Goal: Task Accomplishment & Management: Manage account settings

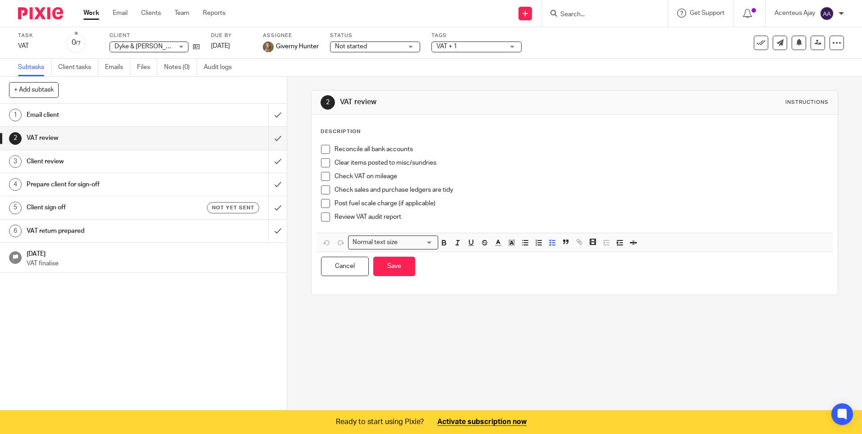
click at [58, 226] on h1 "VAT return prepared" at bounding box center [104, 231] width 155 height 14
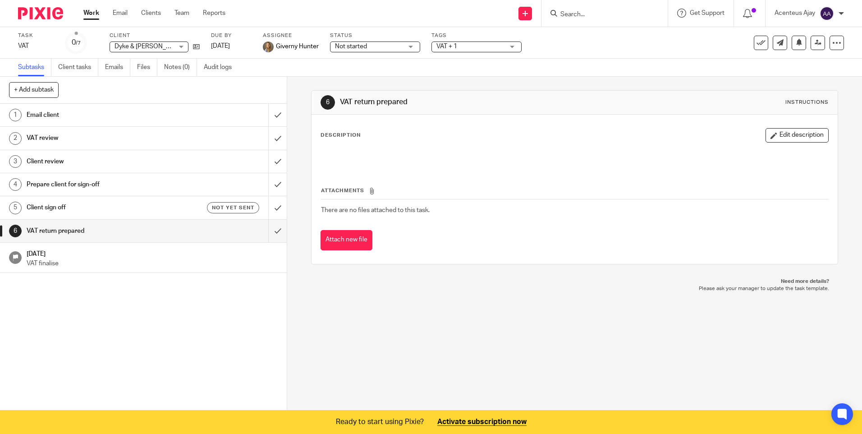
click at [60, 140] on h1 "VAT review" at bounding box center [104, 138] width 155 height 14
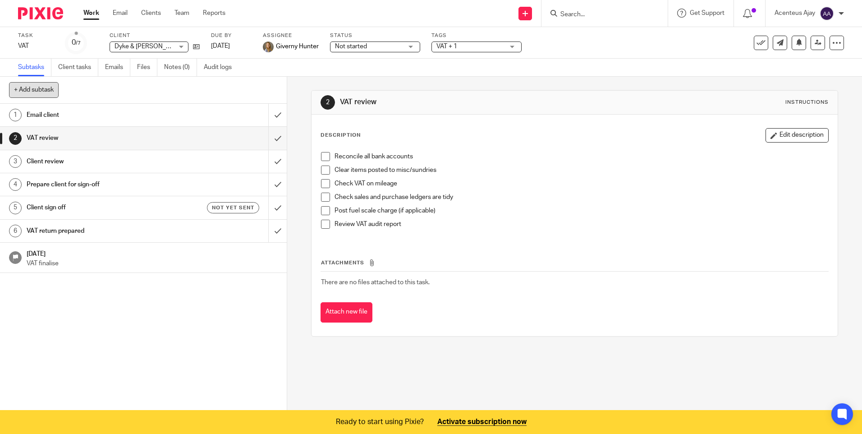
click at [31, 87] on button "+ Add subtask" at bounding box center [34, 89] width 50 height 15
click at [104, 92] on input "VAT Preparating" at bounding box center [111, 89] width 204 height 15
type input "VAT Preparation"
click at [227, 89] on p "Cancel" at bounding box center [232, 89] width 30 height 15
click at [85, 158] on h1 "Client review" at bounding box center [104, 162] width 155 height 14
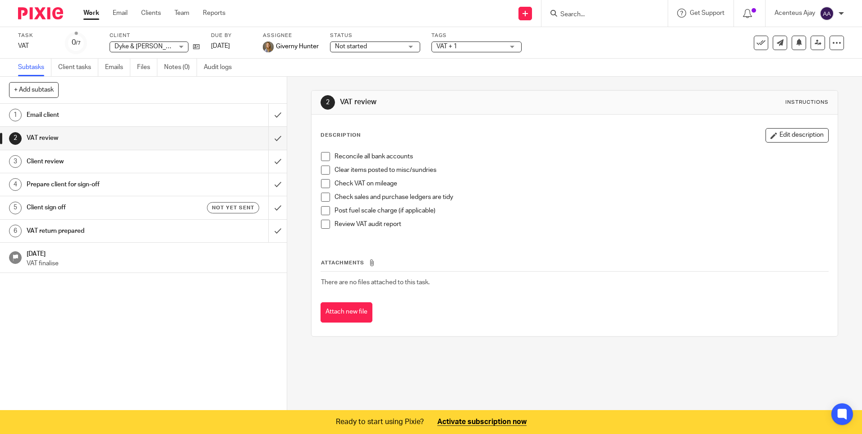
click at [781, 132] on button "Edit description" at bounding box center [796, 135] width 63 height 14
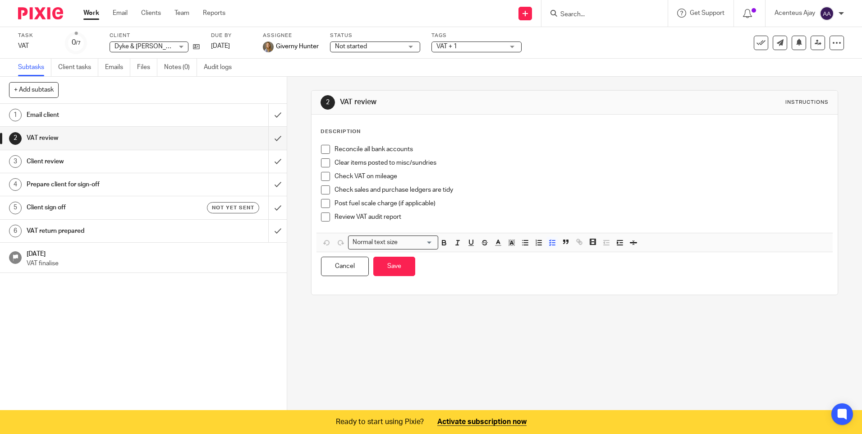
click at [328, 131] on p "Description" at bounding box center [341, 131] width 40 height 7
click at [337, 130] on p "Description" at bounding box center [341, 131] width 40 height 7
click at [334, 148] on p "Reconcile all bank accounts" at bounding box center [580, 149] width 493 height 9
click at [334, 150] on p "Reconcile all bank accounts" at bounding box center [580, 149] width 493 height 9
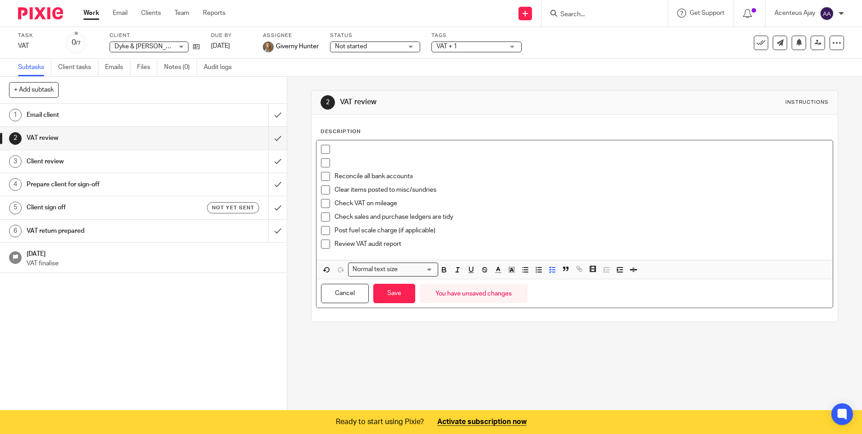
click at [344, 151] on p at bounding box center [580, 149] width 493 height 9
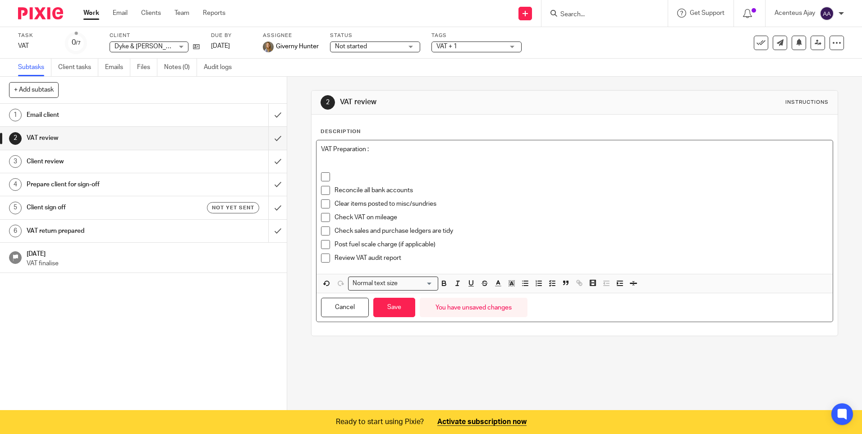
click at [355, 165] on p at bounding box center [574, 167] width 507 height 9
click at [349, 173] on p at bounding box center [580, 176] width 493 height 9
click at [344, 177] on p at bounding box center [580, 176] width 493 height 9
drag, startPoint x: 418, startPoint y: 187, endPoint x: 333, endPoint y: 189, distance: 85.2
click at [334, 189] on p "Reconcile all bank accounts" at bounding box center [580, 190] width 493 height 9
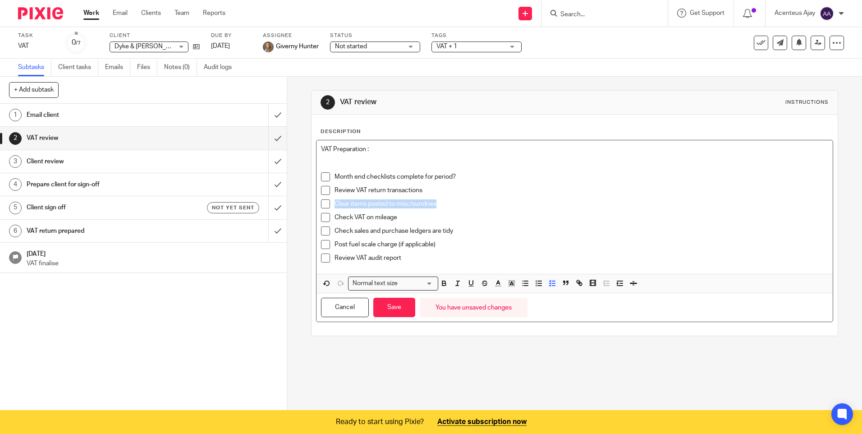
drag, startPoint x: 435, startPoint y: 201, endPoint x: 330, endPoint y: 201, distance: 105.5
click at [331, 202] on li "Clear items posted to misc/sundries" at bounding box center [574, 206] width 507 height 14
drag, startPoint x: 397, startPoint y: 217, endPoint x: 329, endPoint y: 220, distance: 68.6
click at [329, 220] on li "Check VAT on mileage" at bounding box center [574, 220] width 507 height 14
drag, startPoint x: 426, startPoint y: 232, endPoint x: 331, endPoint y: 232, distance: 94.2
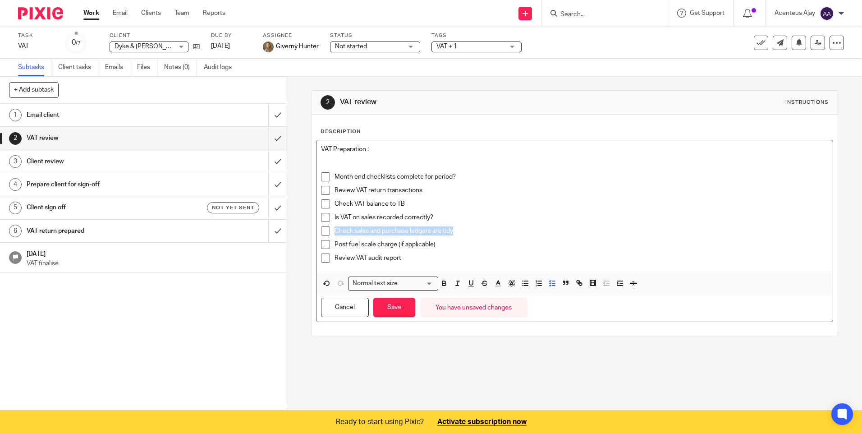
click at [331, 232] on li "Check sales and purchase ledgers are tidy" at bounding box center [574, 233] width 507 height 14
drag, startPoint x: 471, startPoint y: 234, endPoint x: 332, endPoint y: 234, distance: 138.8
click at [334, 234] on p "Is VAT being reclaimed on everything possible?" at bounding box center [580, 230] width 493 height 9
drag, startPoint x: 409, startPoint y: 247, endPoint x: 330, endPoint y: 247, distance: 78.4
click at [330, 247] on li "Post fuel scale charge (if applicable)" at bounding box center [574, 247] width 507 height 14
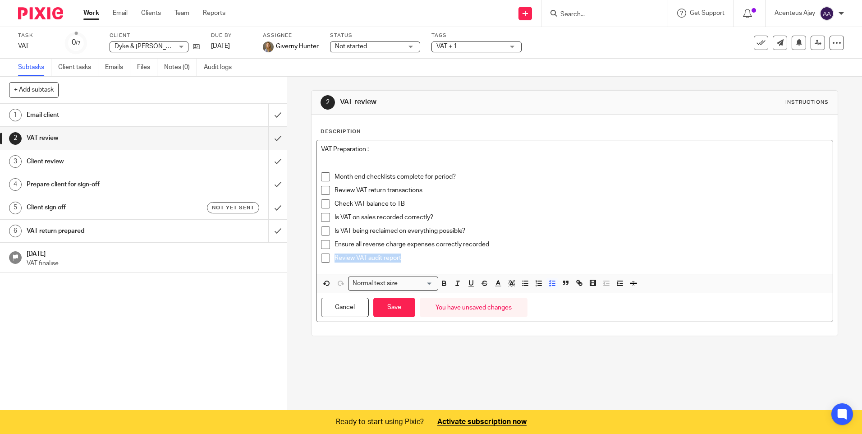
drag, startPoint x: 400, startPoint y: 257, endPoint x: 329, endPoint y: 259, distance: 71.2
click at [331, 258] on li "Review VAT audit report" at bounding box center [574, 260] width 507 height 14
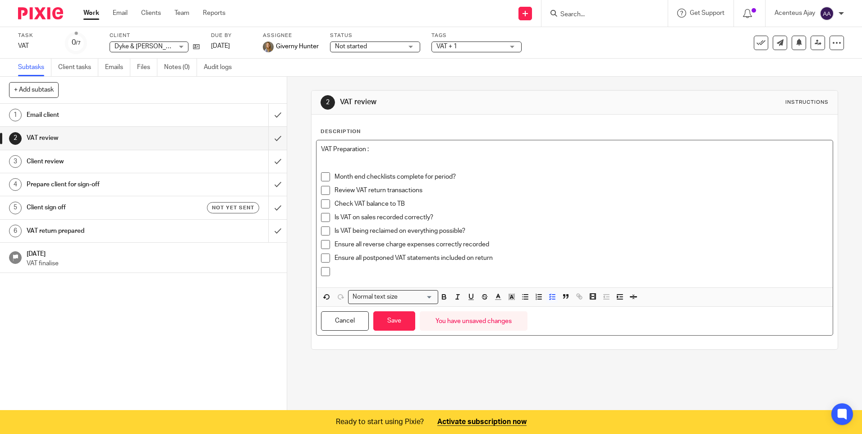
click at [371, 273] on p at bounding box center [580, 271] width 493 height 9
click at [390, 318] on button "Save" at bounding box center [394, 320] width 42 height 19
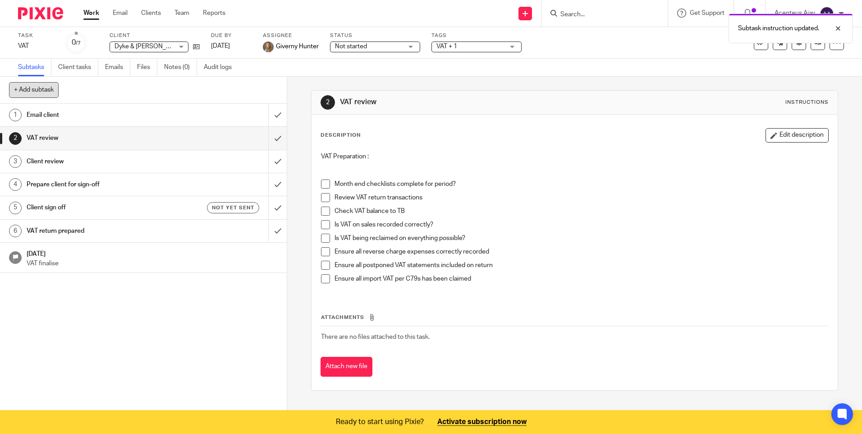
click at [38, 84] on button "+ Add subtask" at bounding box center [34, 89] width 50 height 15
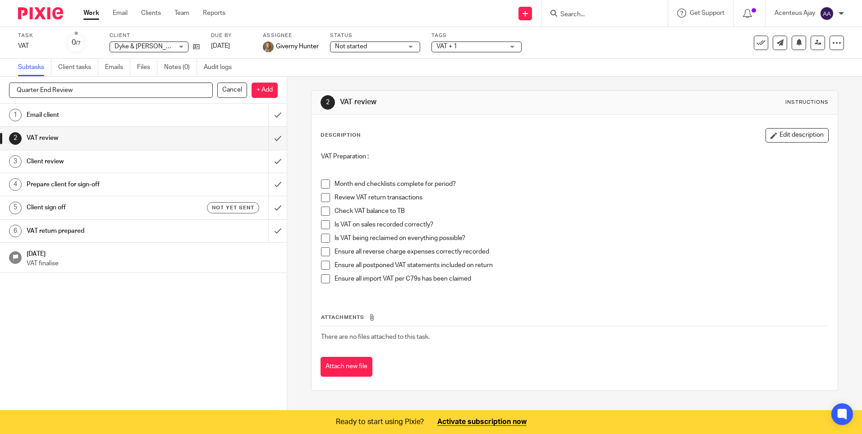
type input "Quarter End Review"
click at [247, 90] on div "Quarter End Review Cancel + Add" at bounding box center [143, 89] width 269 height 15
click at [258, 89] on p "+ Add" at bounding box center [265, 89] width 26 height 15
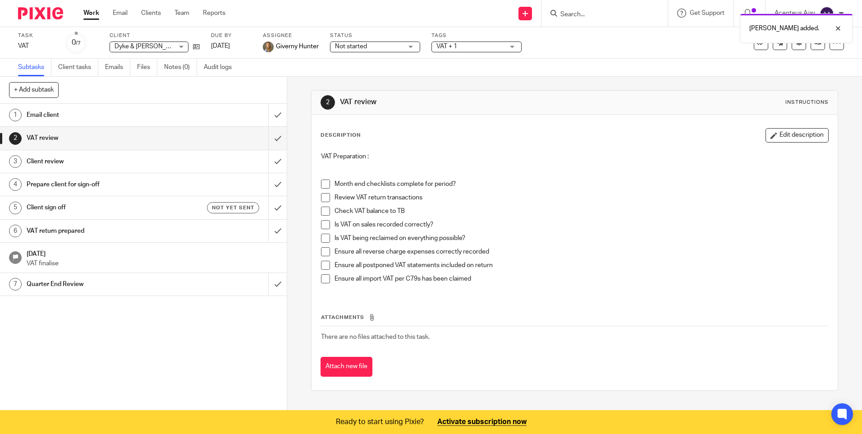
click at [88, 282] on h1 "Quarter End Review" at bounding box center [104, 284] width 155 height 14
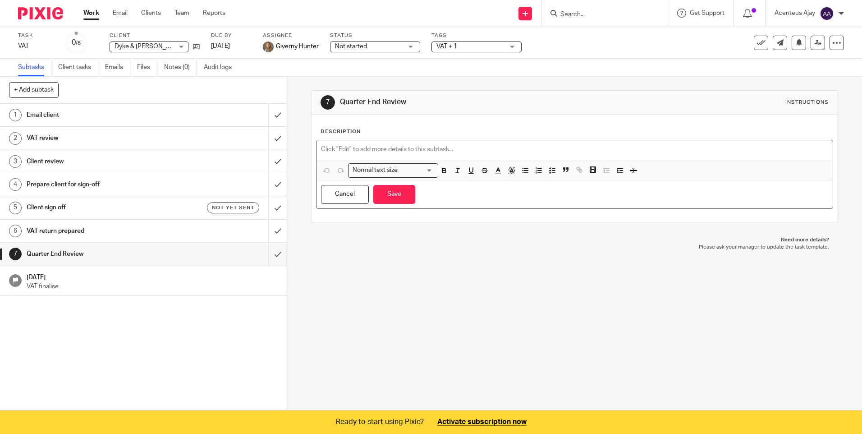
click at [354, 143] on div at bounding box center [574, 150] width 516 height 20
click at [550, 167] on icon "button" at bounding box center [552, 170] width 8 height 8
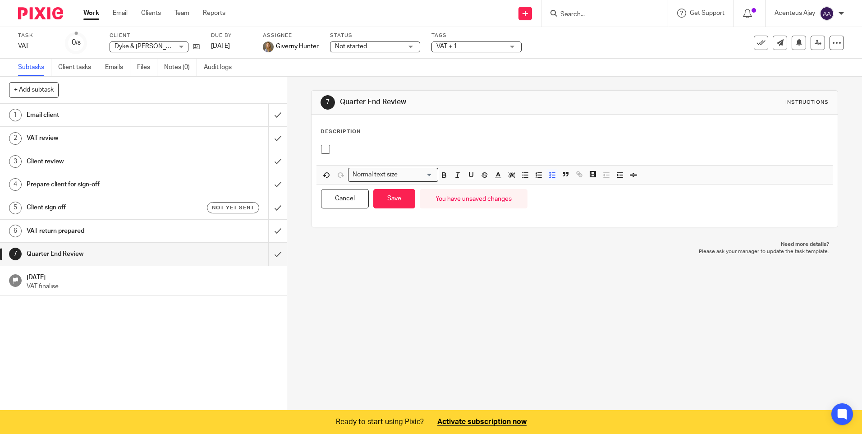
click at [348, 152] on p at bounding box center [580, 149] width 493 height 9
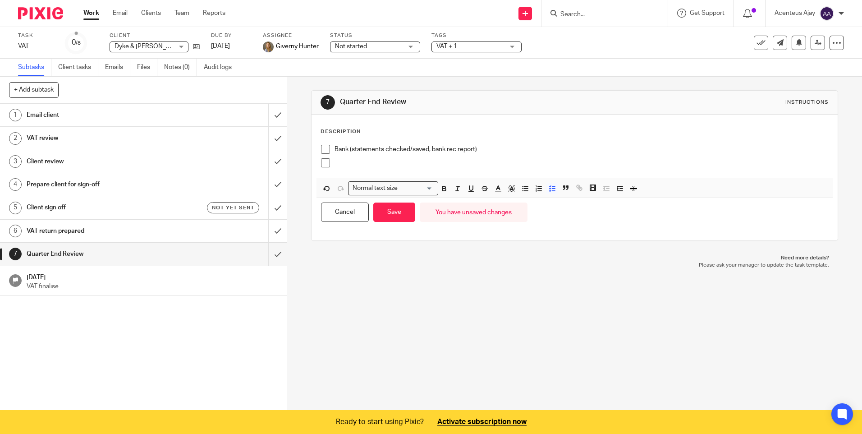
click at [351, 163] on p at bounding box center [580, 162] width 493 height 9
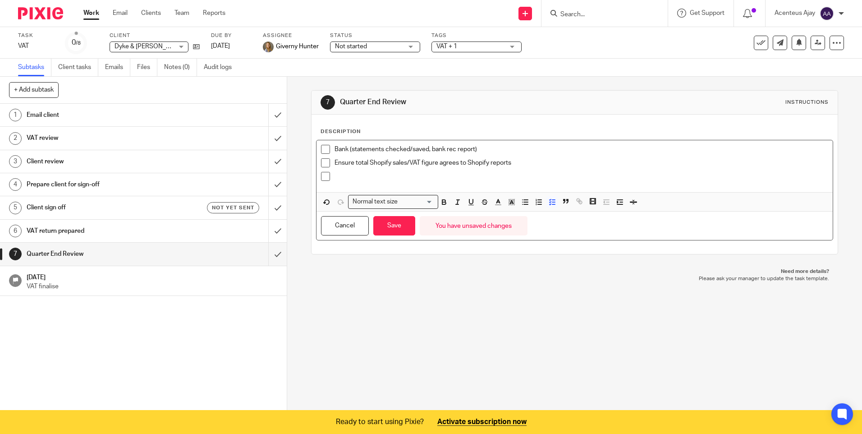
click at [358, 177] on p at bounding box center [580, 176] width 493 height 9
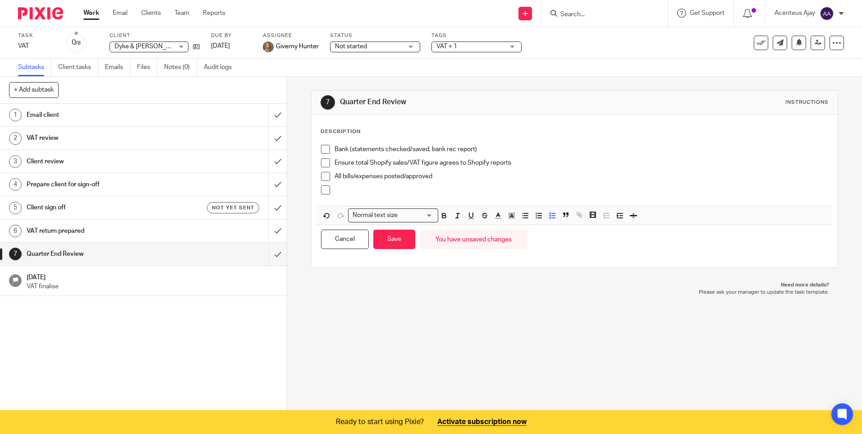
click at [348, 192] on p at bounding box center [580, 189] width 493 height 9
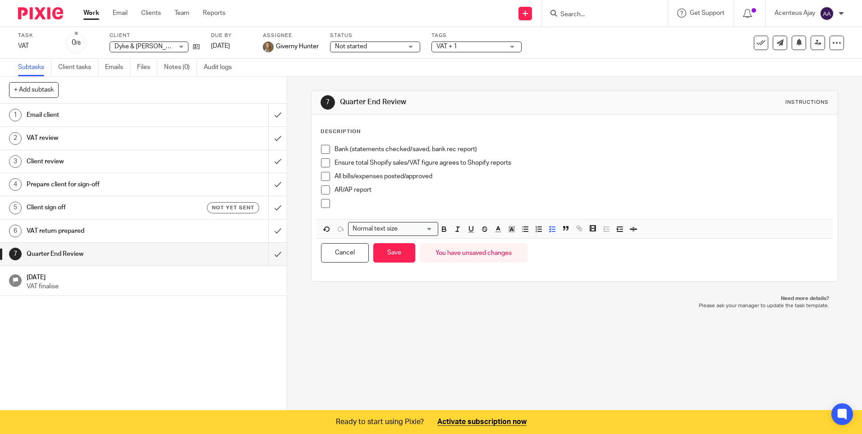
click at [350, 208] on div at bounding box center [580, 206] width 493 height 14
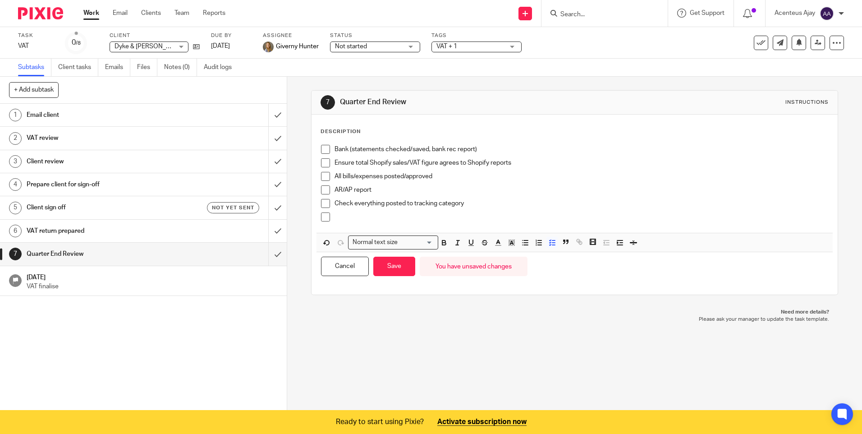
click at [355, 216] on p at bounding box center [580, 216] width 493 height 9
click at [392, 266] on button "Save" at bounding box center [394, 266] width 42 height 19
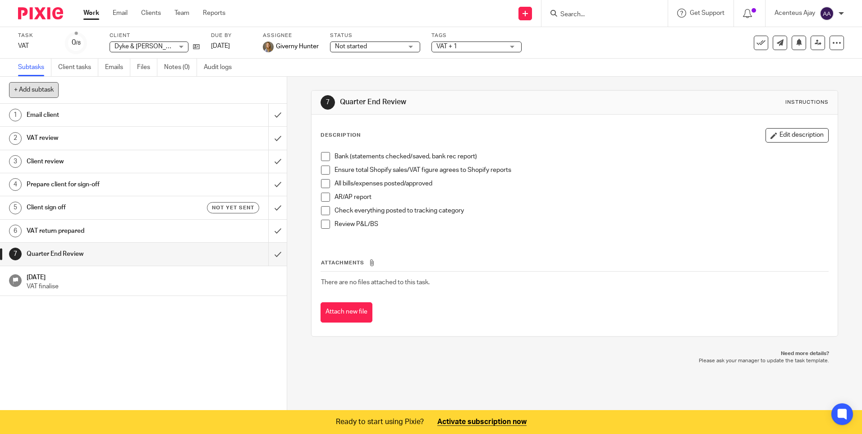
click at [41, 95] on button "+ Add subtask" at bounding box center [34, 89] width 50 height 15
type input "V"
type input "VAT Review"
click at [260, 86] on p "+ Add" at bounding box center [265, 89] width 26 height 15
click at [67, 303] on h1 "VAT Review" at bounding box center [104, 307] width 155 height 14
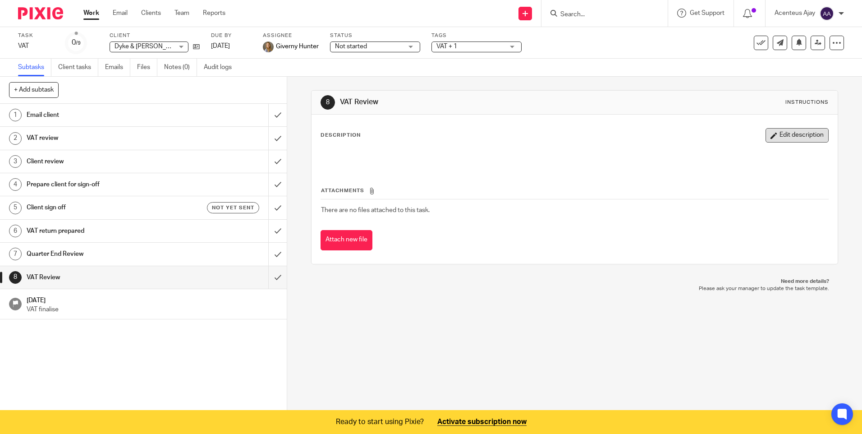
click at [777, 133] on button "Edit description" at bounding box center [796, 135] width 63 height 14
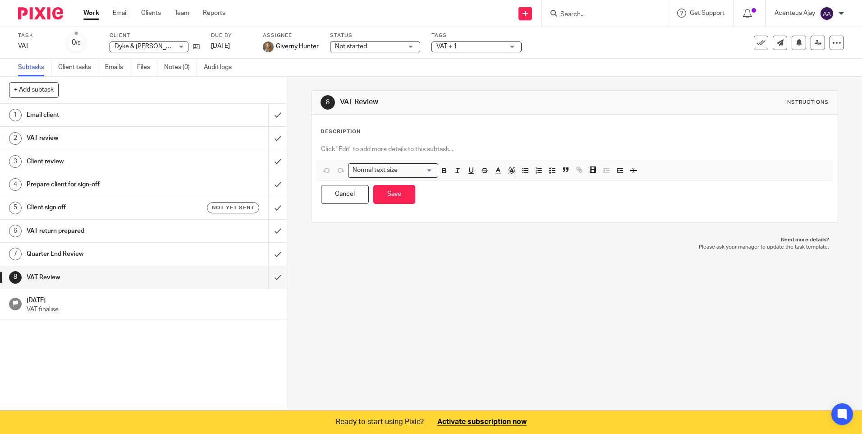
click at [348, 146] on p at bounding box center [574, 149] width 507 height 9
click at [554, 170] on icon "button" at bounding box center [552, 170] width 8 height 8
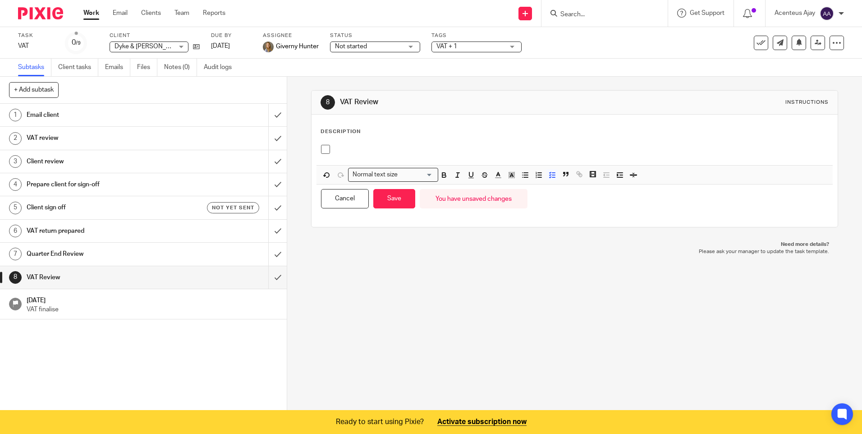
click at [341, 150] on p at bounding box center [580, 149] width 493 height 9
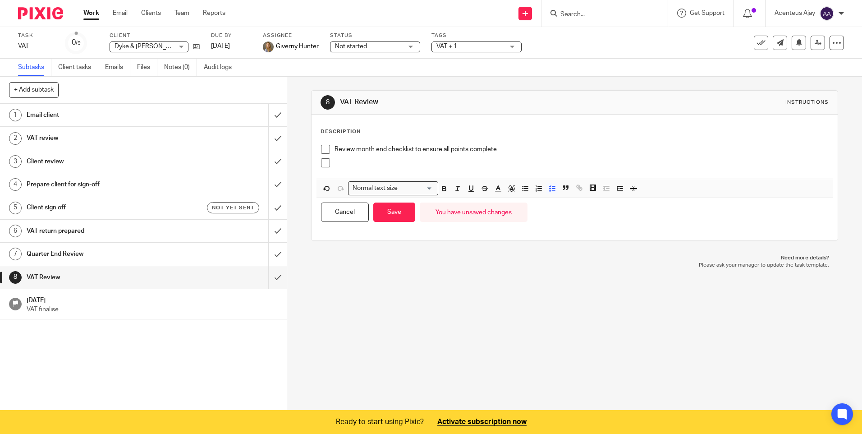
click at [350, 161] on p at bounding box center [580, 162] width 493 height 9
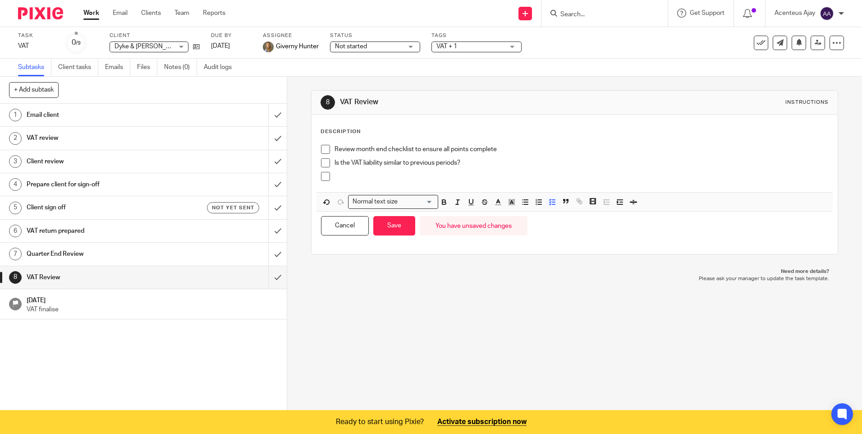
click at [353, 177] on p at bounding box center [580, 176] width 493 height 9
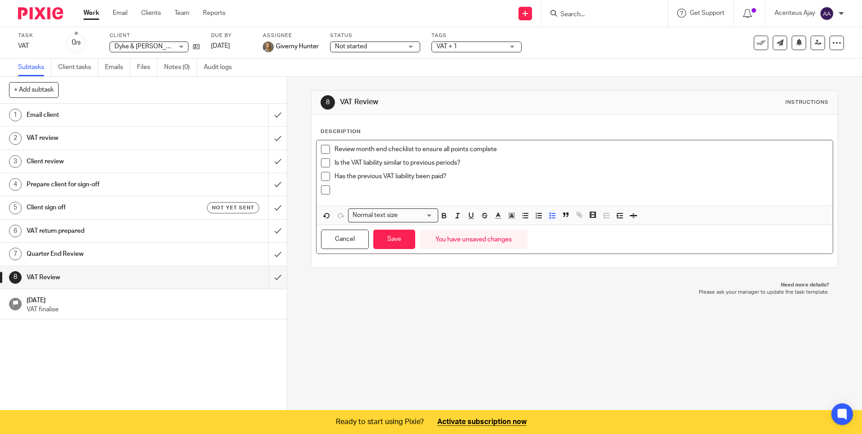
click at [336, 192] on p at bounding box center [580, 189] width 493 height 9
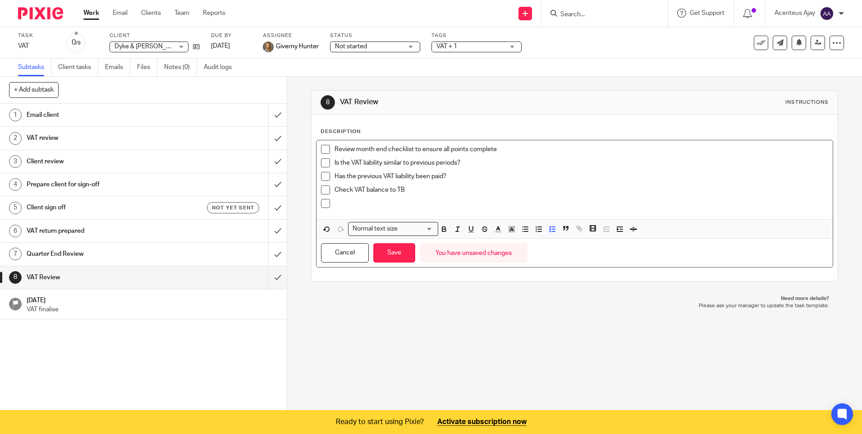
click at [349, 208] on p at bounding box center [580, 203] width 493 height 9
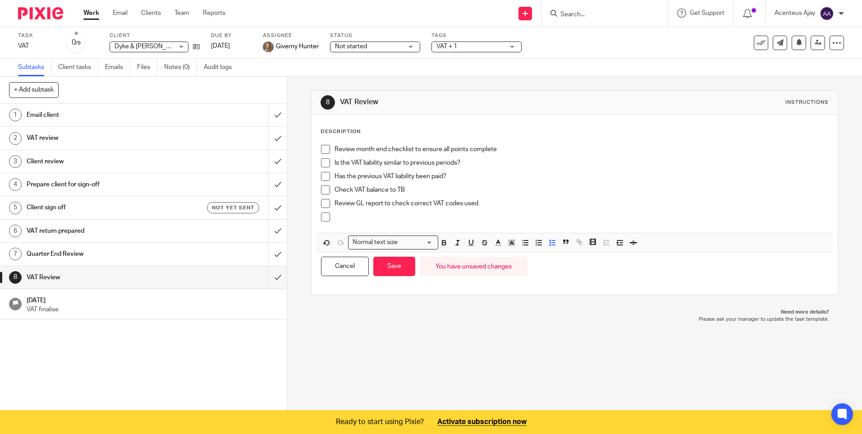
click at [345, 213] on p at bounding box center [580, 216] width 493 height 9
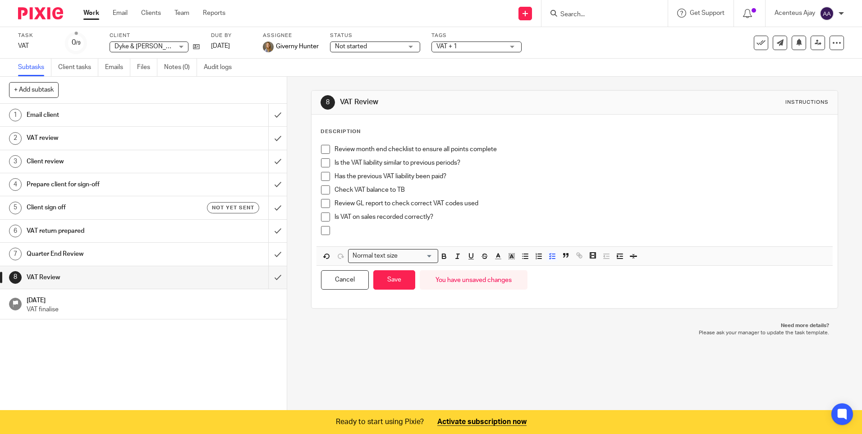
click at [357, 234] on p at bounding box center [580, 230] width 493 height 9
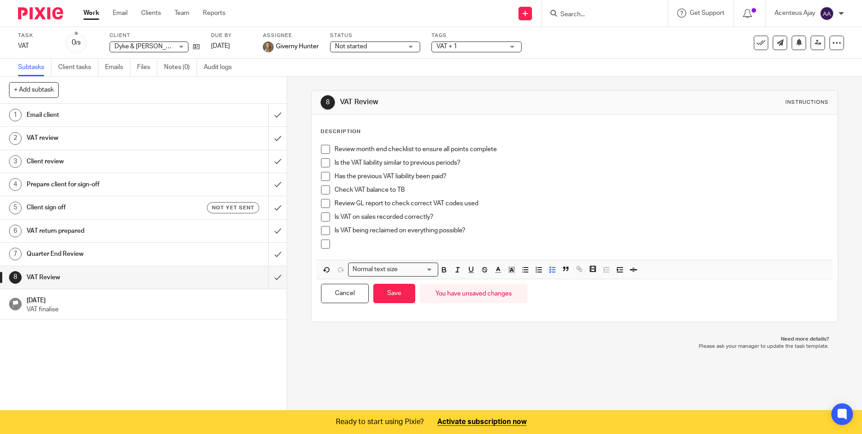
click at [361, 244] on p at bounding box center [580, 243] width 493 height 9
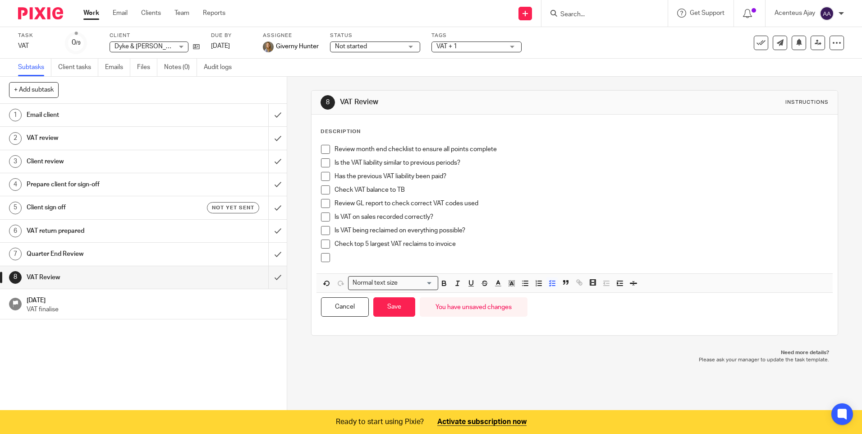
click at [357, 263] on div at bounding box center [580, 260] width 493 height 14
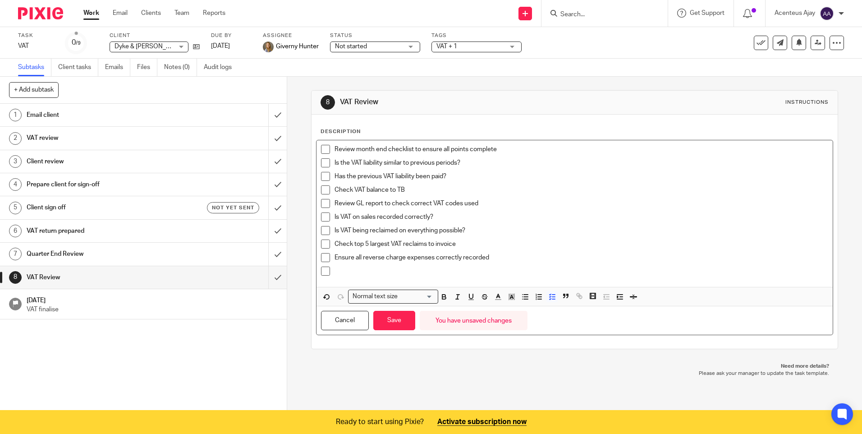
click at [334, 271] on p at bounding box center [580, 270] width 493 height 9
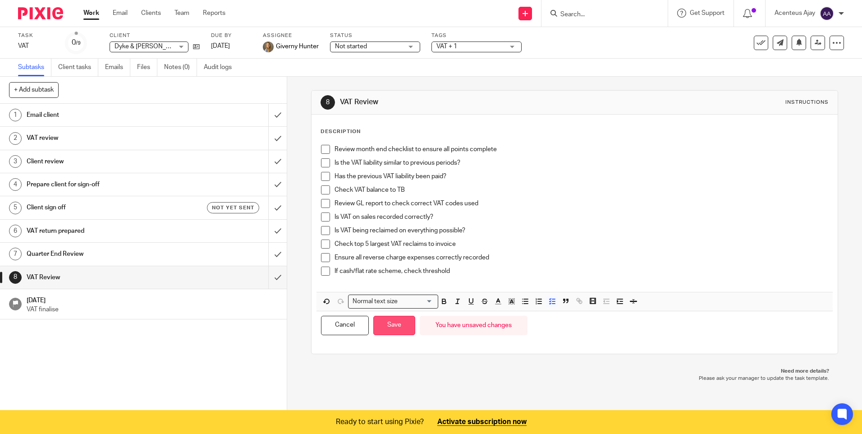
click at [399, 330] on button "Save" at bounding box center [394, 325] width 42 height 19
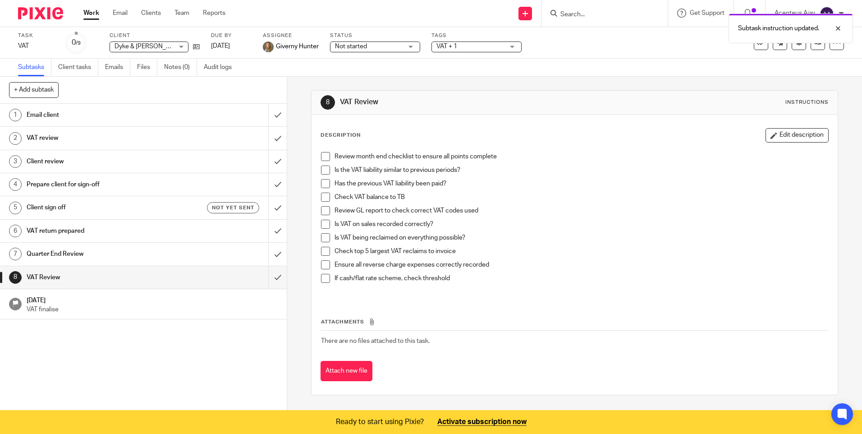
click at [47, 303] on h1 "[DATE]" at bounding box center [153, 298] width 252 height 11
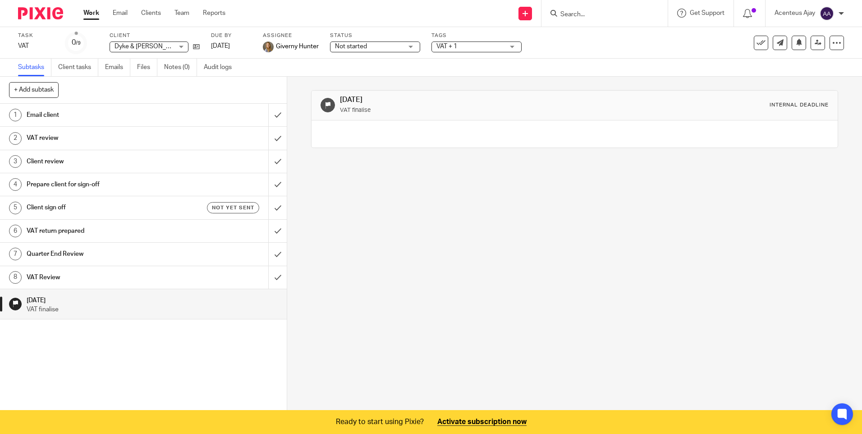
click at [44, 284] on link "8 VAT Review" at bounding box center [134, 277] width 268 height 23
click at [34, 92] on button "+ Add subtask" at bounding box center [34, 89] width 50 height 15
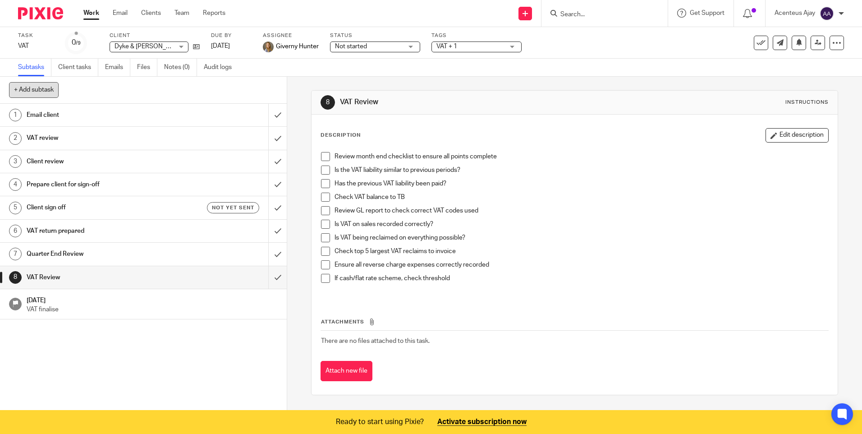
click at [54, 92] on button "+ Add subtask" at bounding box center [34, 89] width 50 height 15
type input "A"
type input "Approve & File"
click at [264, 87] on p "+ Add" at bounding box center [265, 89] width 26 height 15
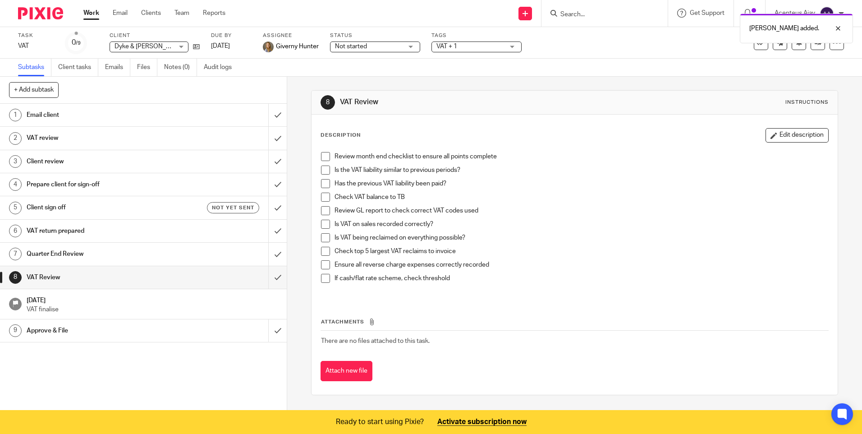
click at [74, 331] on h1 "Approve & File" at bounding box center [104, 331] width 155 height 14
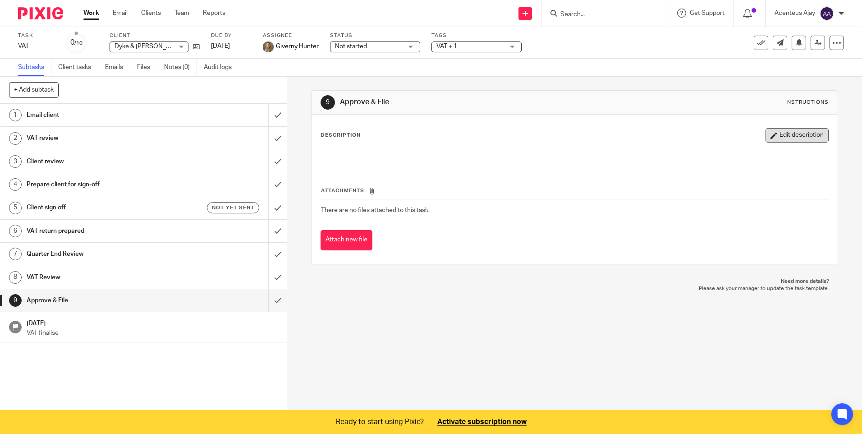
click at [777, 133] on button "Edit description" at bounding box center [796, 135] width 63 height 14
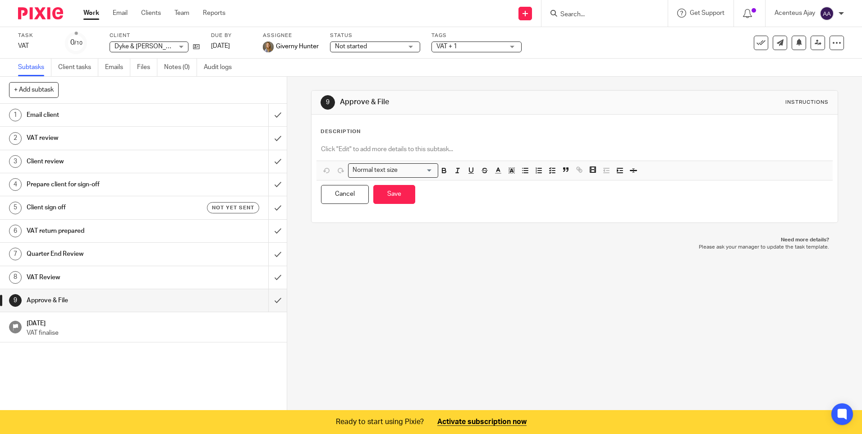
click at [354, 146] on p at bounding box center [574, 149] width 507 height 9
click at [550, 170] on polyline "button" at bounding box center [550, 170] width 1 height 1
click at [550, 171] on polyline "button" at bounding box center [550, 170] width 1 height 1
click at [552, 170] on line "button" at bounding box center [553, 170] width 3 height 0
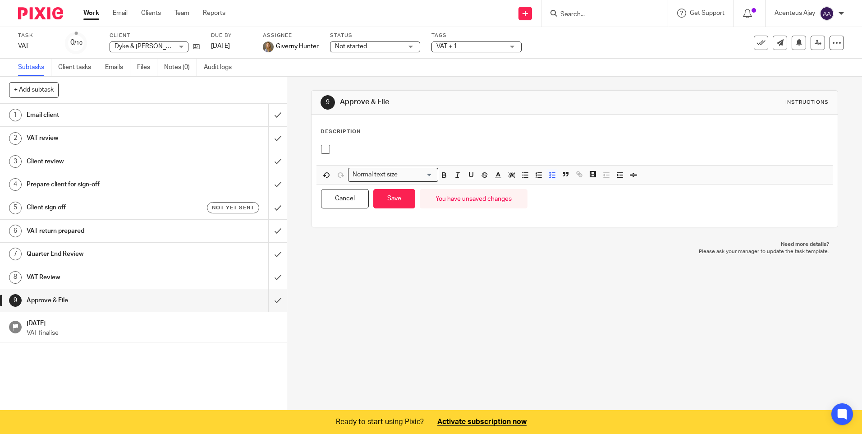
click at [341, 152] on p at bounding box center [580, 149] width 493 height 9
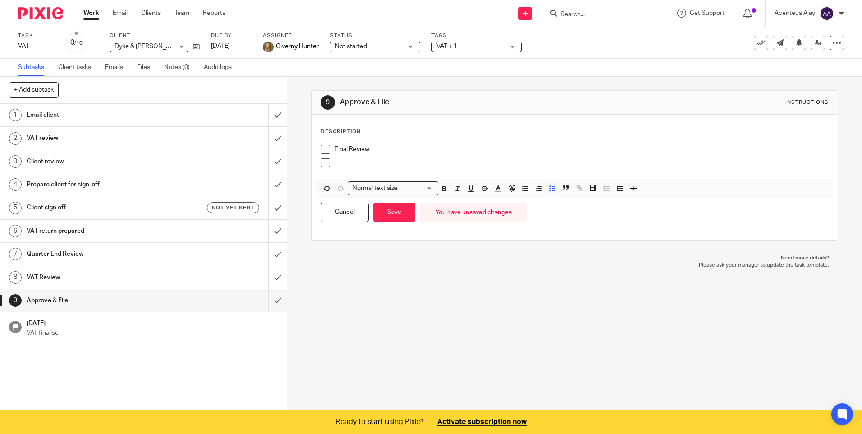
click at [342, 166] on p at bounding box center [580, 162] width 493 height 9
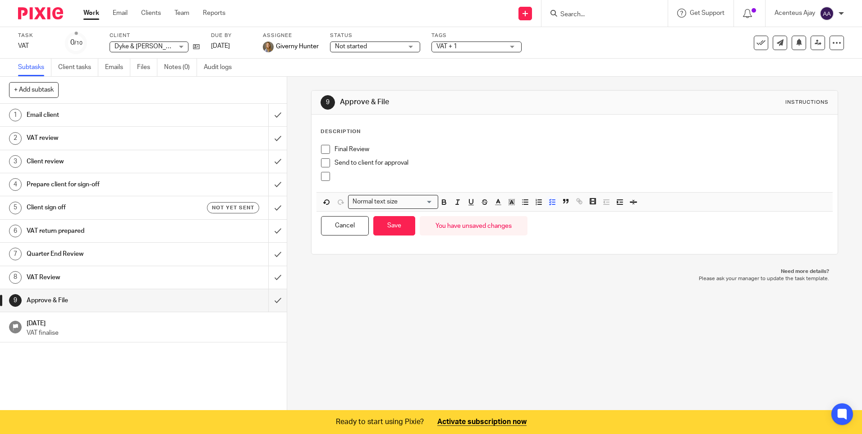
click at [354, 178] on p at bounding box center [580, 176] width 493 height 9
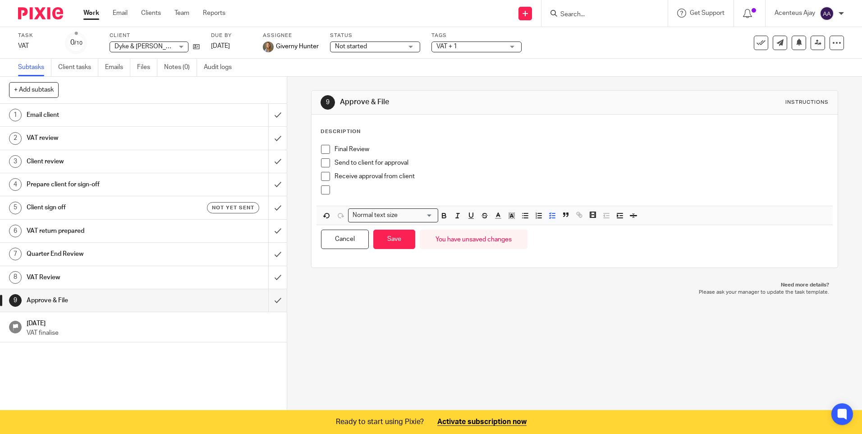
click at [392, 197] on div at bounding box center [580, 192] width 493 height 14
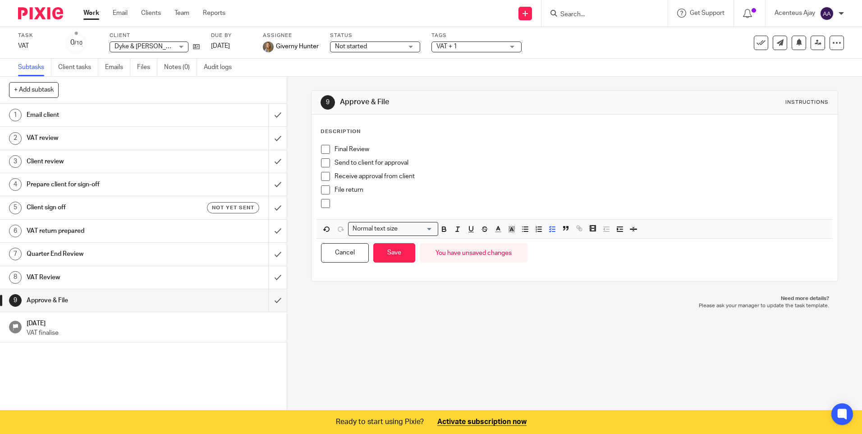
click at [359, 203] on p at bounding box center [580, 203] width 493 height 9
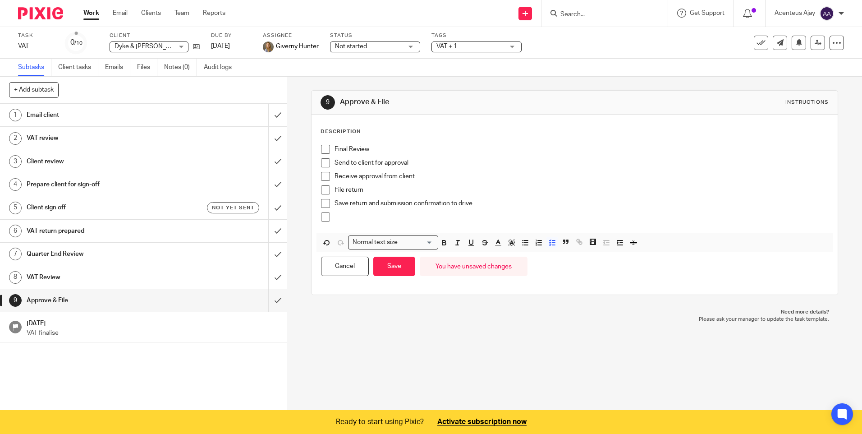
click at [343, 215] on p at bounding box center [580, 216] width 493 height 9
click at [398, 275] on button "Save" at bounding box center [394, 266] width 42 height 19
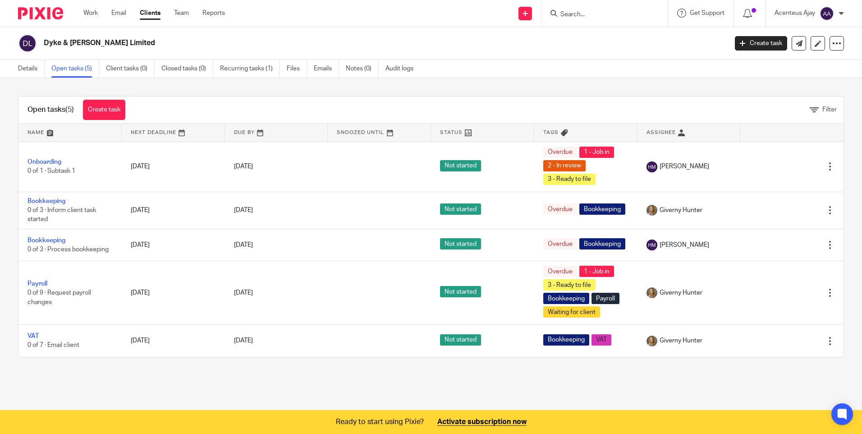
click at [610, 12] on input "Search" at bounding box center [599, 15] width 81 height 8
click at [589, 12] on input "Search" at bounding box center [599, 15] width 81 height 8
type input "hunter fi"
click at [585, 35] on link at bounding box center [639, 38] width 162 height 21
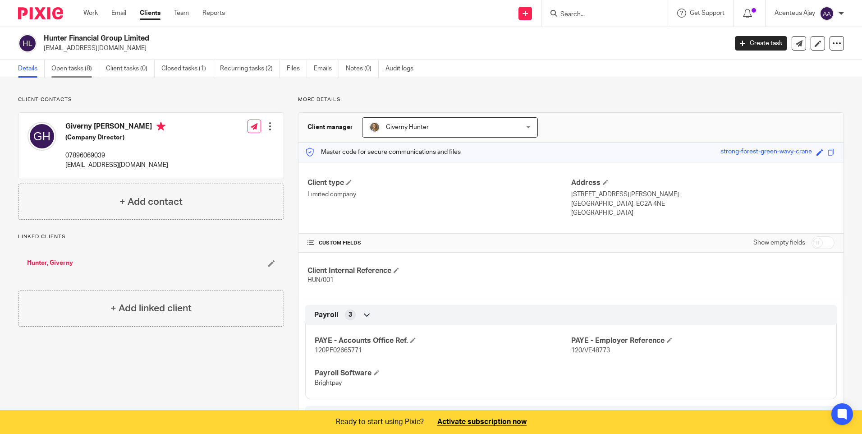
click at [81, 72] on link "Open tasks (8)" at bounding box center [75, 69] width 48 height 18
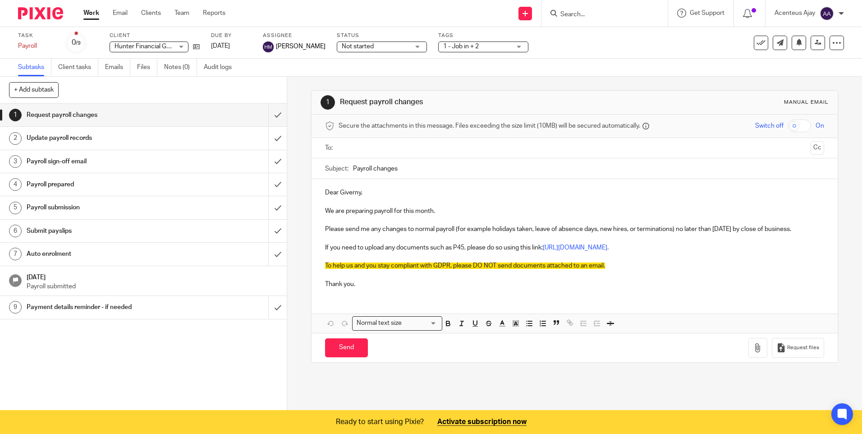
click at [64, 190] on h1 "Payroll prepared" at bounding box center [104, 185] width 155 height 14
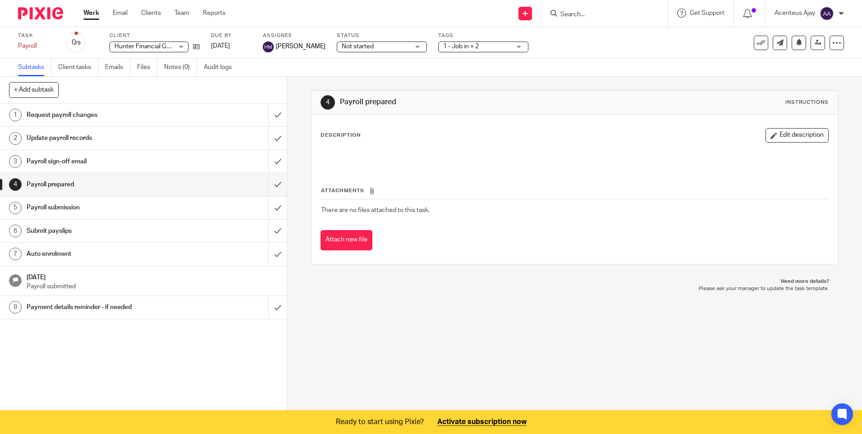
click at [64, 142] on h1 "Update payroll records" at bounding box center [104, 138] width 155 height 14
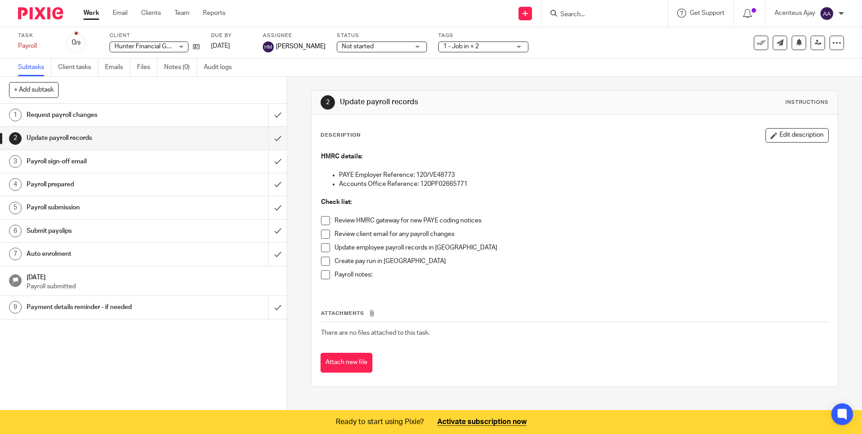
click at [67, 188] on h1 "Payroll prepared" at bounding box center [104, 185] width 155 height 14
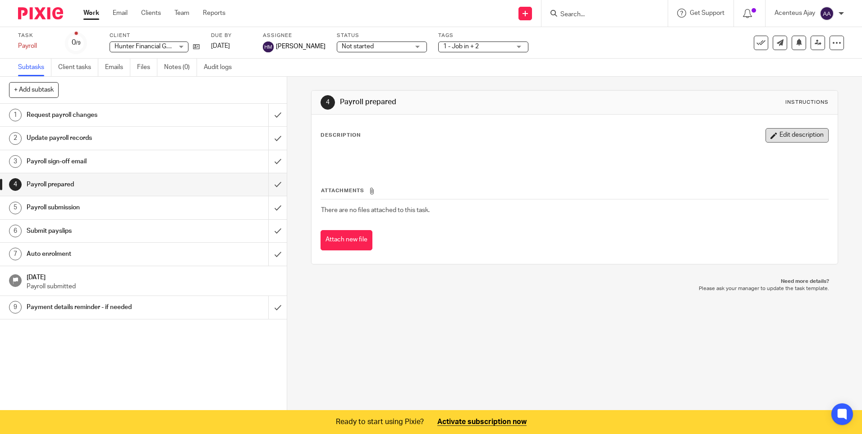
click at [785, 136] on button "Edit description" at bounding box center [796, 135] width 63 height 14
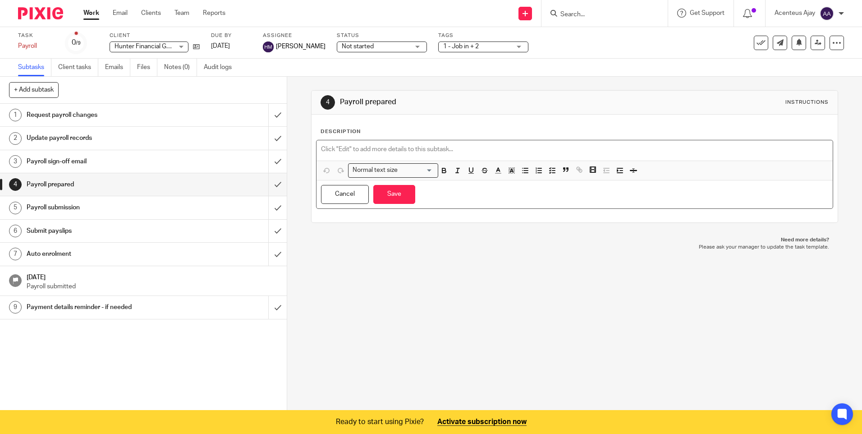
click at [361, 155] on div at bounding box center [574, 150] width 516 height 20
click at [548, 171] on icon "button" at bounding box center [552, 170] width 8 height 8
click at [548, 173] on icon "button" at bounding box center [552, 170] width 8 height 8
click at [552, 170] on line "button" at bounding box center [553, 170] width 3 height 0
click at [549, 173] on icon "button" at bounding box center [552, 170] width 8 height 8
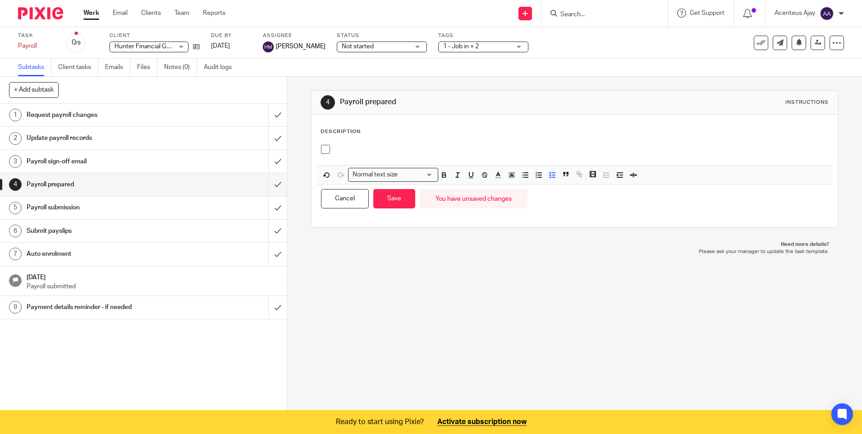
click at [340, 152] on p at bounding box center [580, 149] width 493 height 9
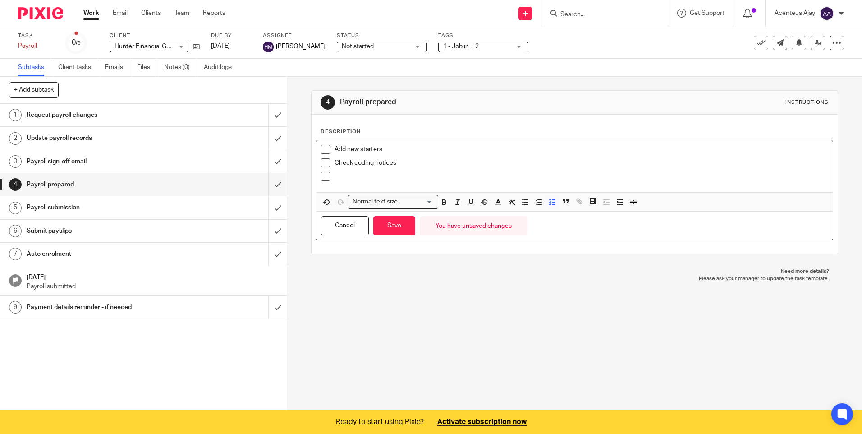
click at [346, 167] on p "Check coding notices" at bounding box center [580, 162] width 493 height 9
click at [341, 175] on p at bounding box center [580, 176] width 493 height 9
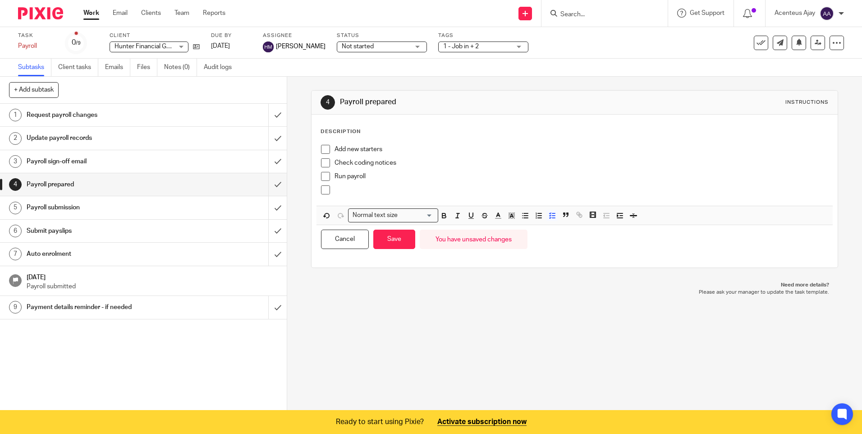
click at [370, 197] on div at bounding box center [580, 192] width 493 height 14
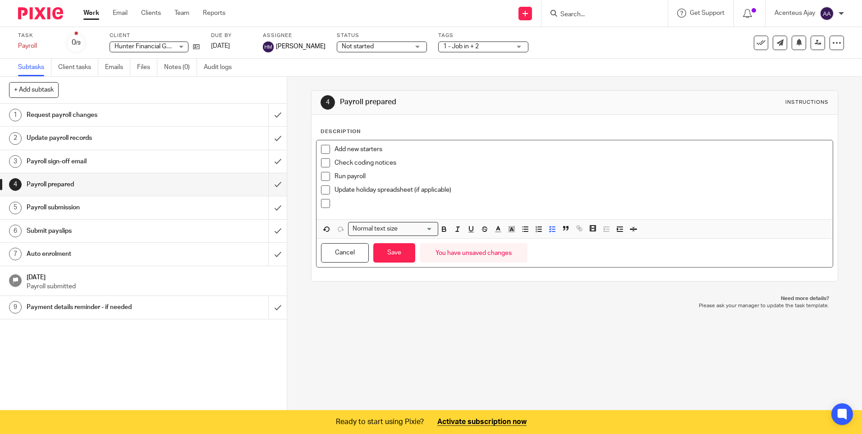
click at [364, 202] on p at bounding box center [580, 203] width 493 height 9
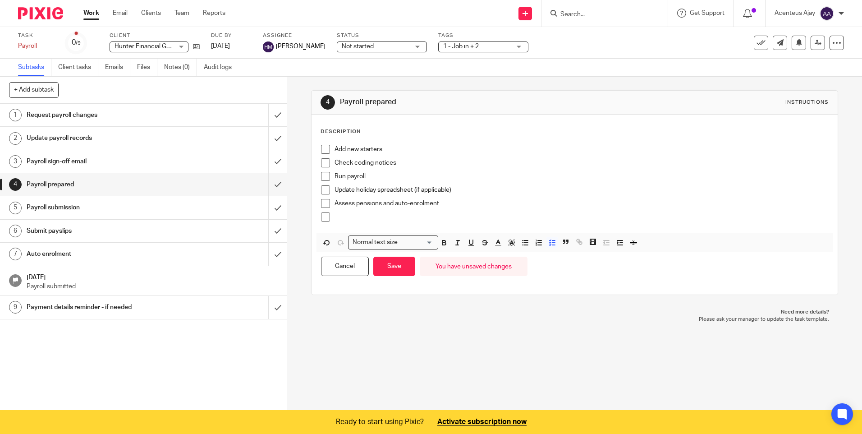
click at [350, 224] on div at bounding box center [580, 219] width 493 height 14
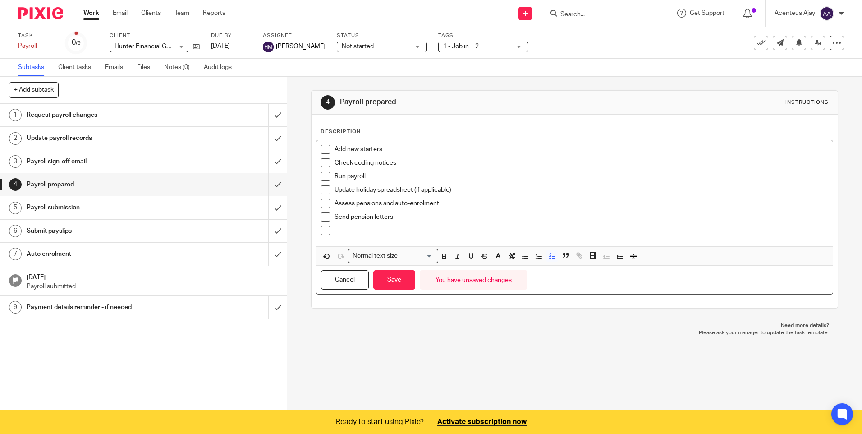
click at [359, 231] on p at bounding box center [580, 230] width 493 height 9
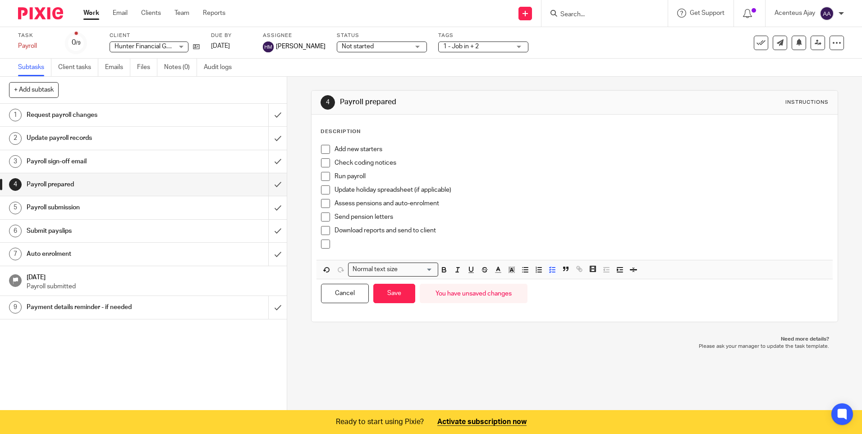
click at [383, 248] on p at bounding box center [580, 243] width 493 height 9
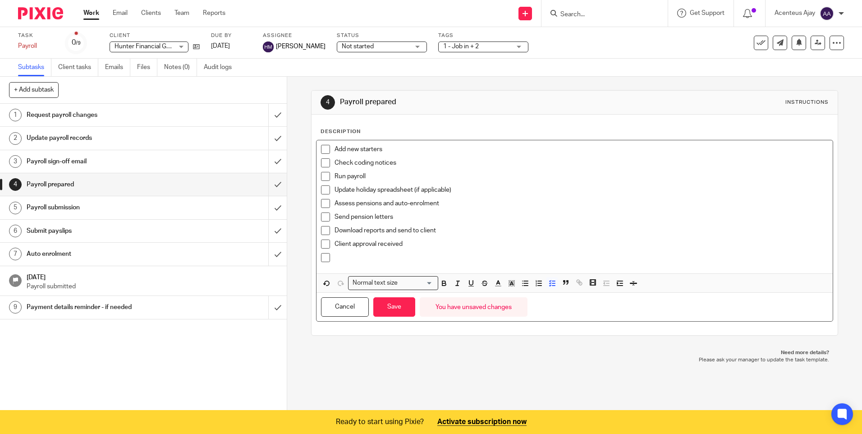
click at [352, 260] on p at bounding box center [580, 257] width 493 height 9
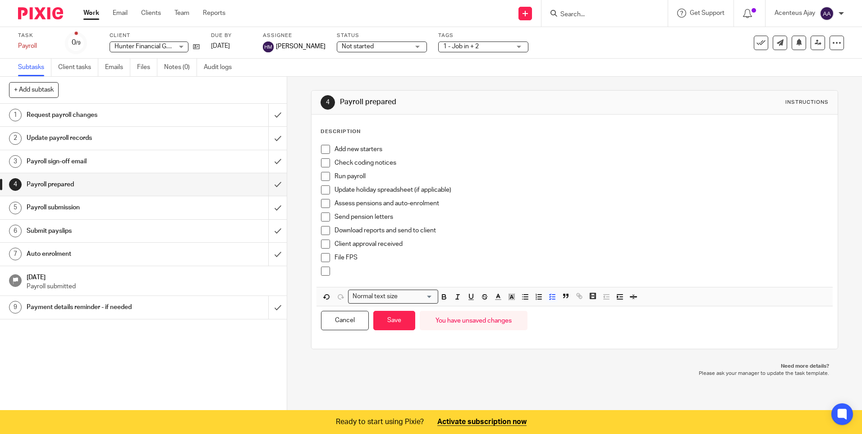
click at [390, 277] on div at bounding box center [580, 273] width 493 height 14
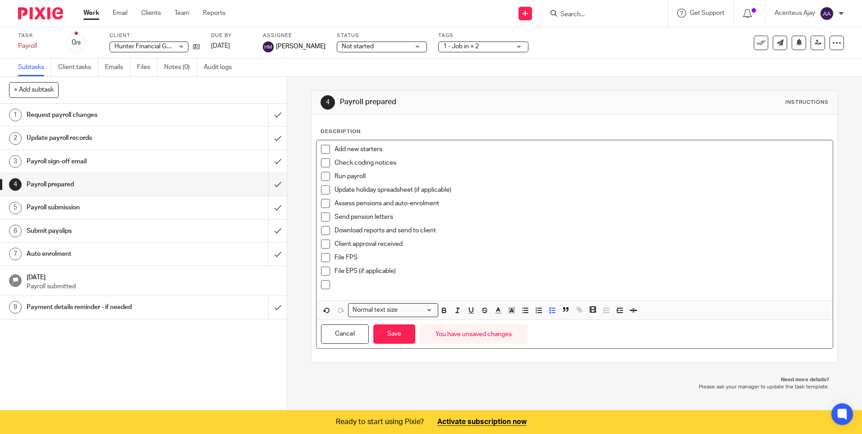
click at [380, 285] on p at bounding box center [580, 284] width 493 height 9
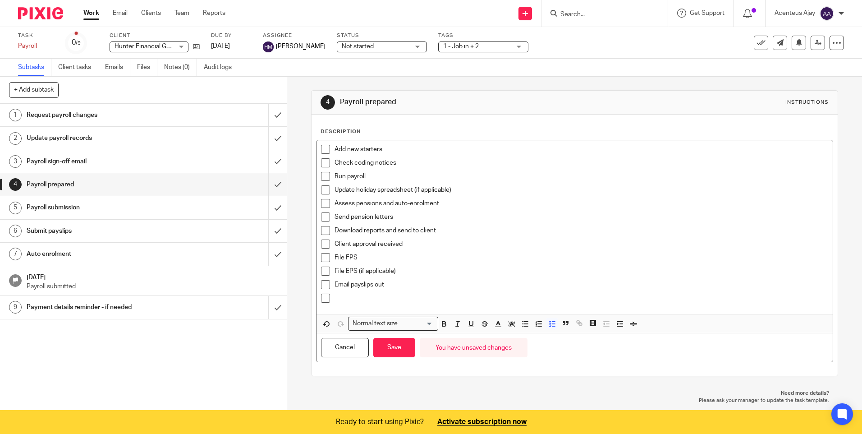
click at [359, 302] on p at bounding box center [580, 297] width 493 height 9
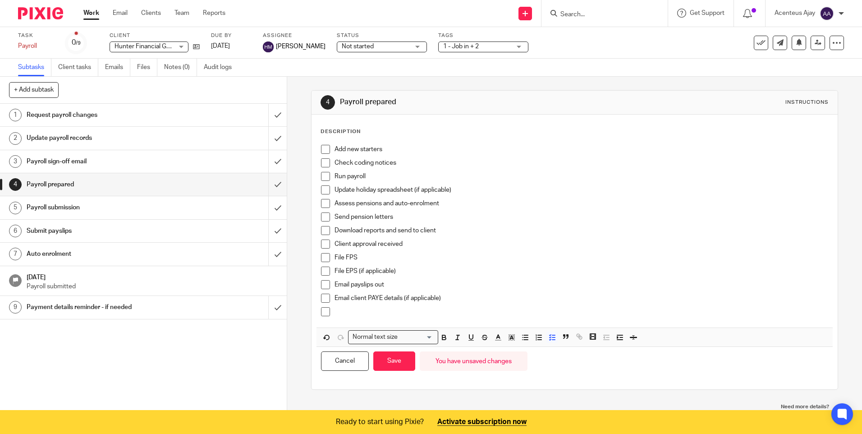
click at [362, 314] on p at bounding box center [580, 311] width 493 height 9
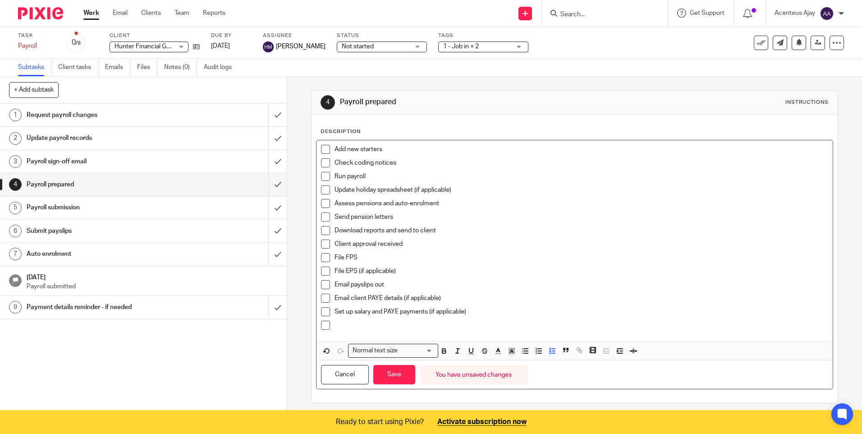
click at [357, 329] on p at bounding box center [580, 325] width 493 height 9
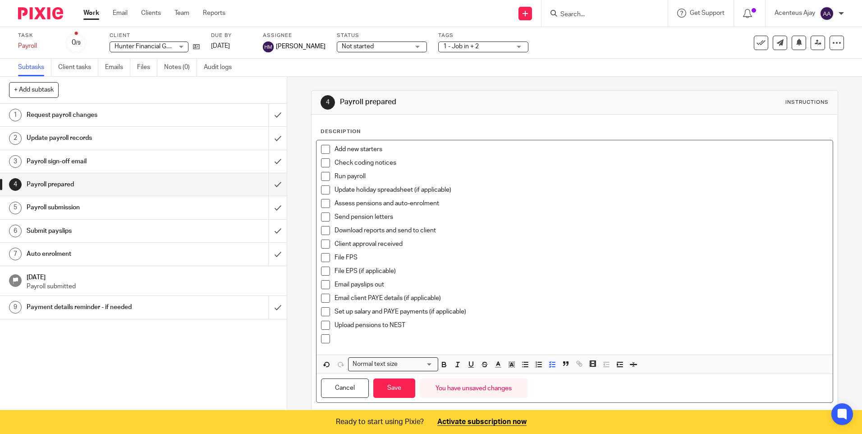
click at [357, 339] on p at bounding box center [580, 338] width 493 height 9
click at [391, 383] on button "Save" at bounding box center [394, 387] width 42 height 19
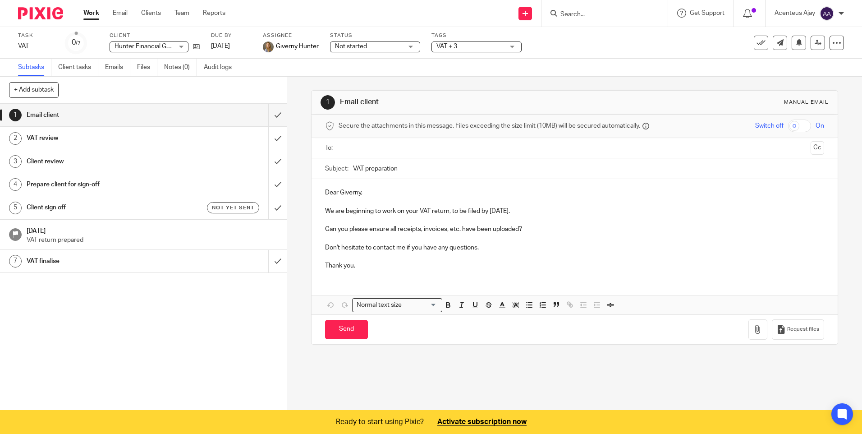
click at [57, 138] on h1 "VAT review" at bounding box center [104, 138] width 155 height 14
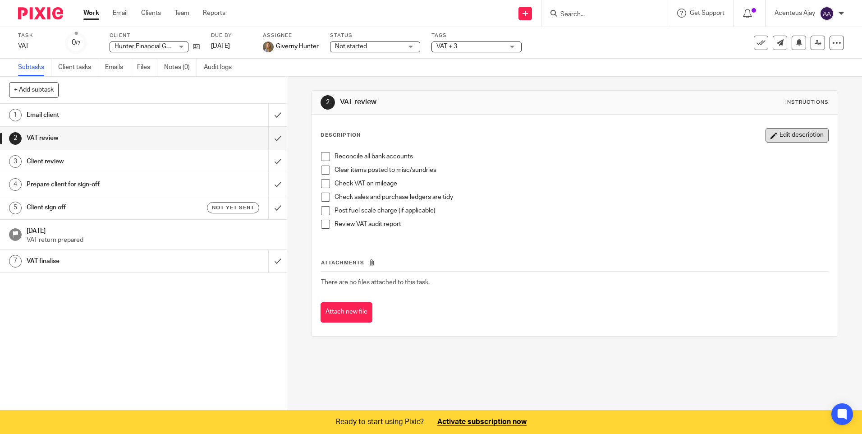
drag, startPoint x: 803, startPoint y: 130, endPoint x: 576, endPoint y: 130, distance: 227.2
click at [803, 130] on button "Edit description" at bounding box center [796, 135] width 63 height 14
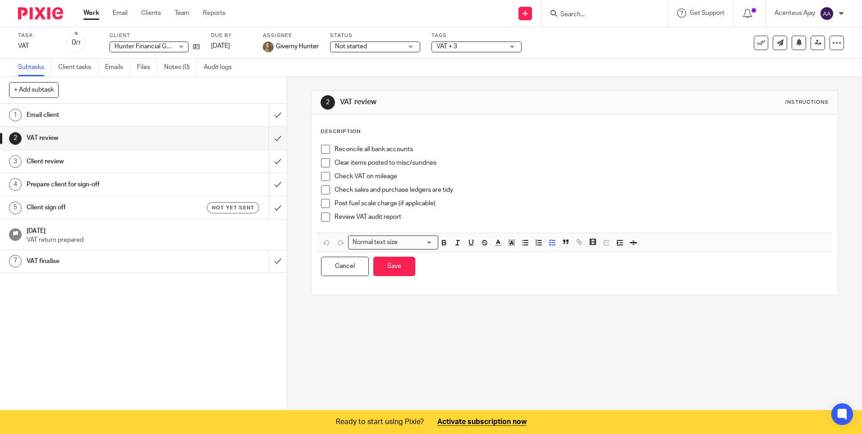
click at [335, 147] on p "Reconcile all bank accounts" at bounding box center [580, 149] width 493 height 9
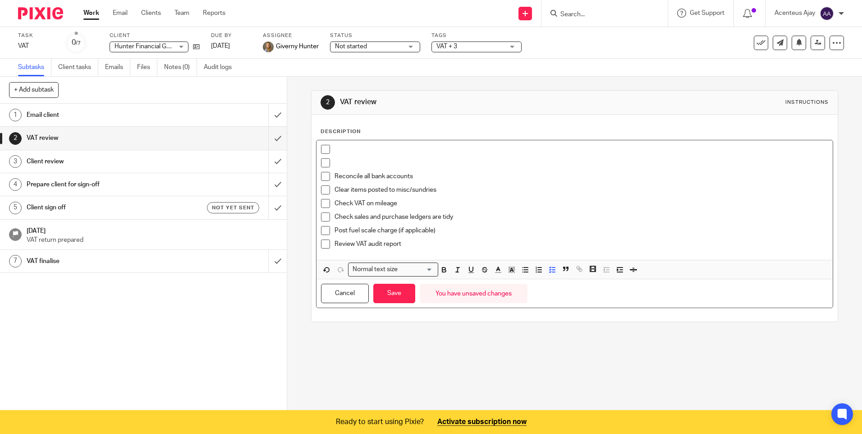
click at [334, 147] on p at bounding box center [580, 149] width 493 height 9
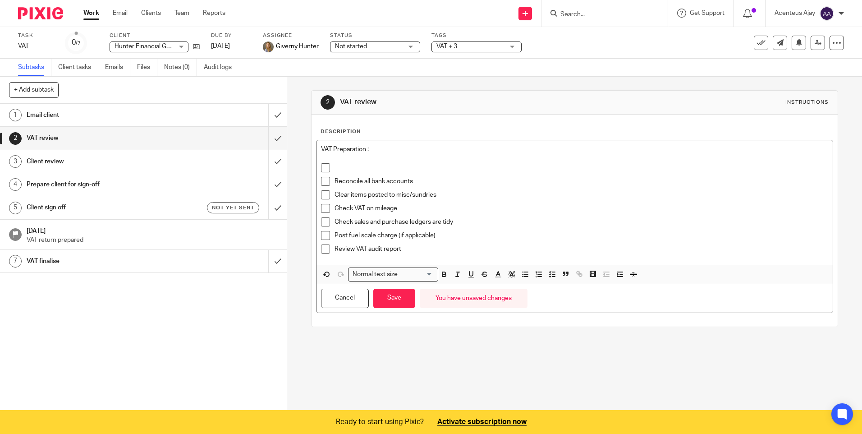
click at [336, 160] on p at bounding box center [574, 158] width 507 height 9
click at [336, 164] on p at bounding box center [580, 167] width 493 height 9
click at [354, 166] on p at bounding box center [580, 167] width 493 height 9
drag, startPoint x: 412, startPoint y: 178, endPoint x: 325, endPoint y: 185, distance: 87.3
click at [325, 185] on li "Reconcile all bank accounts" at bounding box center [574, 184] width 507 height 14
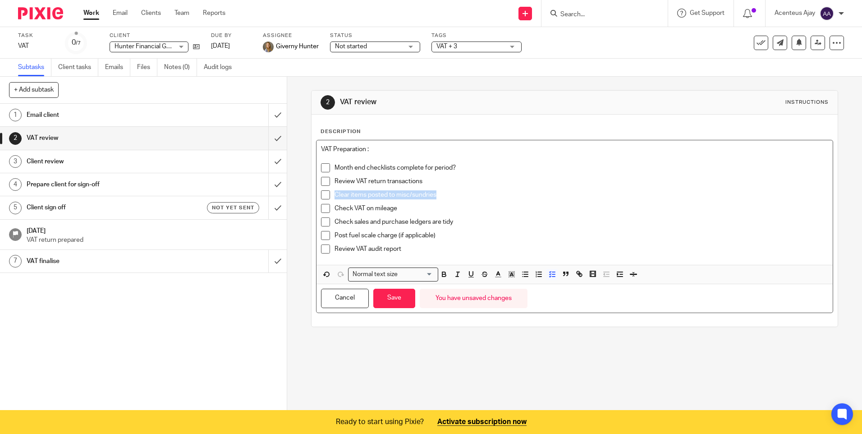
drag, startPoint x: 438, startPoint y: 192, endPoint x: 333, endPoint y: 193, distance: 105.0
click at [334, 193] on p "Clear items posted to misc/sundries" at bounding box center [580, 194] width 493 height 9
drag, startPoint x: 396, startPoint y: 209, endPoint x: 333, endPoint y: 210, distance: 62.7
click at [334, 210] on p "Check VAT on mileage" at bounding box center [580, 208] width 493 height 9
drag, startPoint x: 454, startPoint y: 222, endPoint x: 334, endPoint y: 220, distance: 120.4
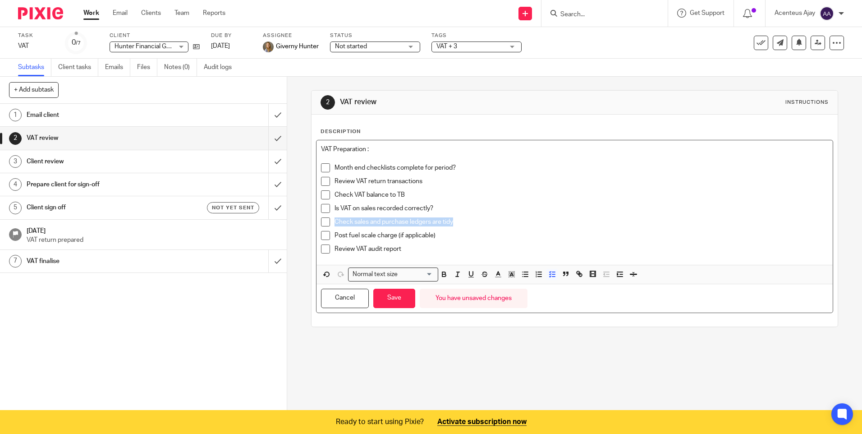
click at [334, 220] on p "Check sales and purchase ledgers are tidy" at bounding box center [580, 221] width 493 height 9
drag, startPoint x: 437, startPoint y: 235, endPoint x: 330, endPoint y: 238, distance: 107.3
click at [330, 238] on li "Post fuel scale charge (if applicable)" at bounding box center [574, 238] width 507 height 14
drag, startPoint x: 407, startPoint y: 247, endPoint x: 328, endPoint y: 250, distance: 78.5
click at [328, 250] on li "Review VAT audit report" at bounding box center [574, 251] width 507 height 14
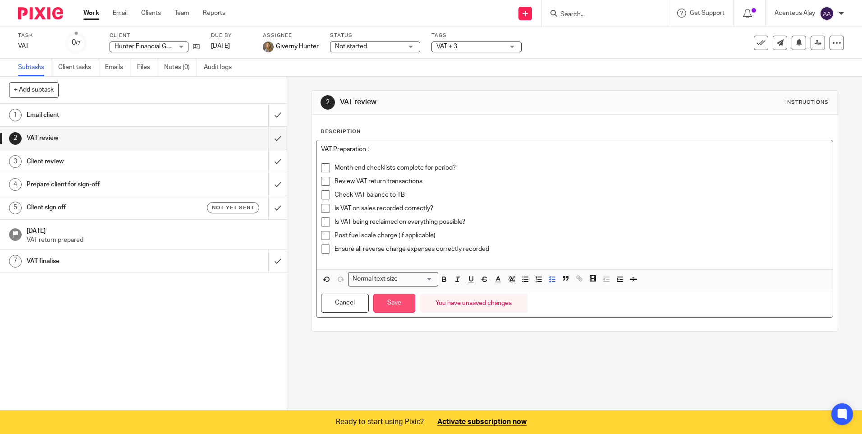
click at [399, 304] on button "Save" at bounding box center [394, 302] width 42 height 19
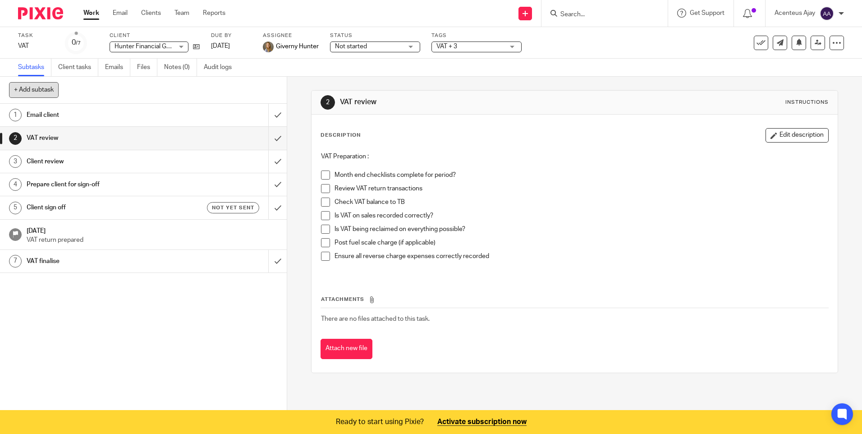
click at [35, 88] on button "+ Add subtask" at bounding box center [34, 89] width 50 height 15
type input "Quarter End Review"
click at [264, 88] on p "+ Add" at bounding box center [265, 89] width 26 height 15
click at [57, 291] on h1 "Quarter End Review" at bounding box center [104, 284] width 155 height 14
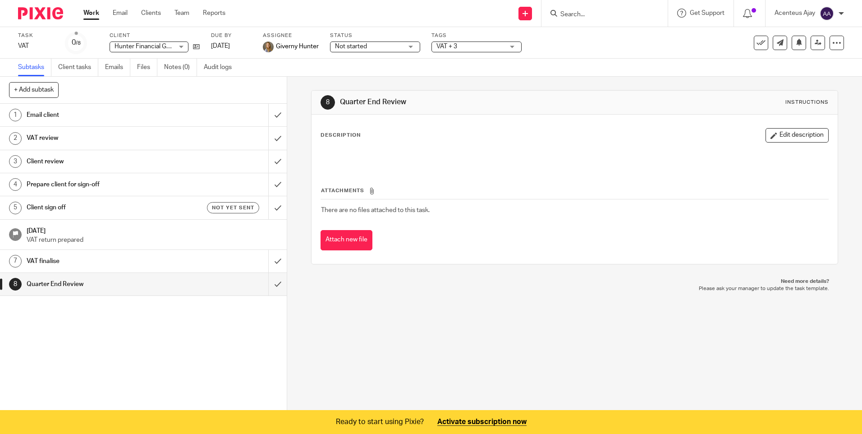
click at [792, 137] on button "Edit description" at bounding box center [796, 135] width 63 height 14
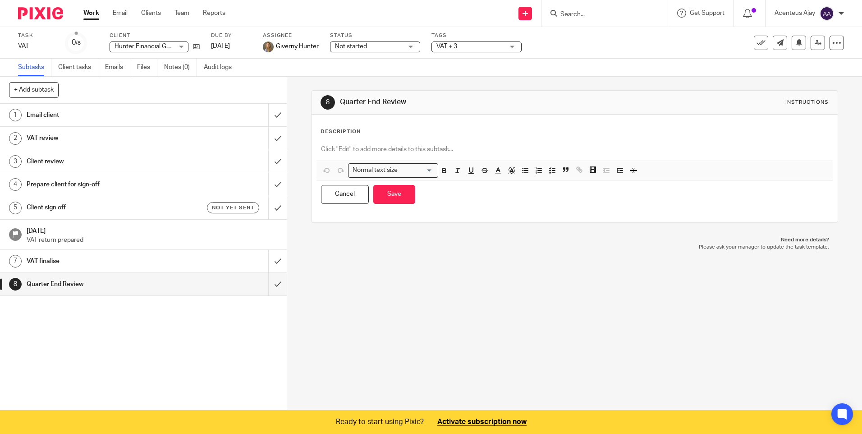
click at [355, 142] on div at bounding box center [574, 150] width 516 height 20
click at [548, 172] on icon "button" at bounding box center [552, 170] width 8 height 8
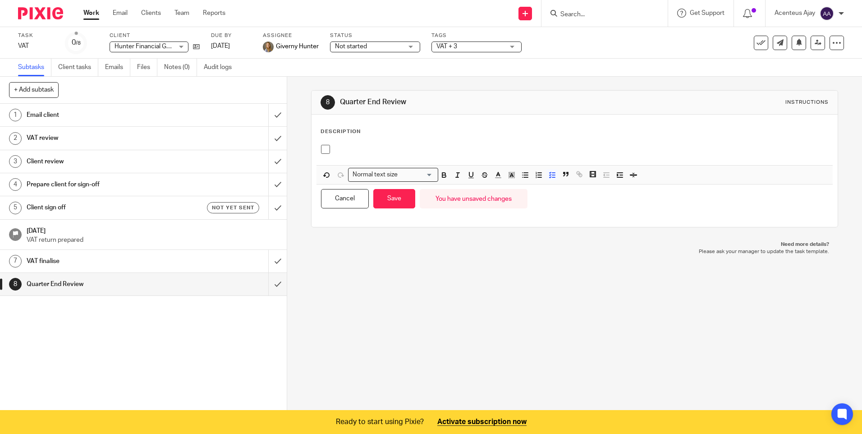
click at [424, 147] on p at bounding box center [580, 149] width 493 height 9
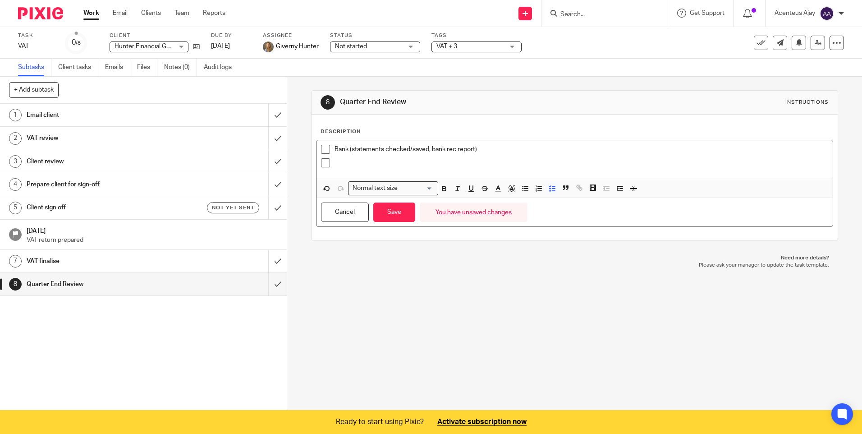
click at [334, 163] on p at bounding box center [580, 162] width 493 height 9
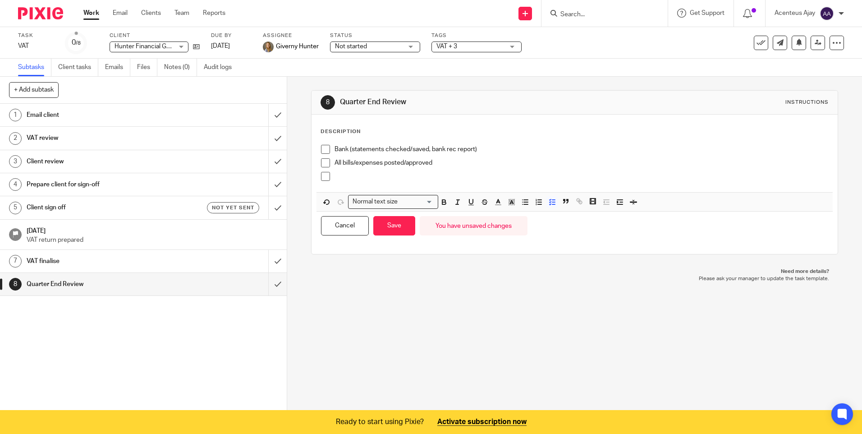
click at [343, 179] on p at bounding box center [580, 176] width 493 height 9
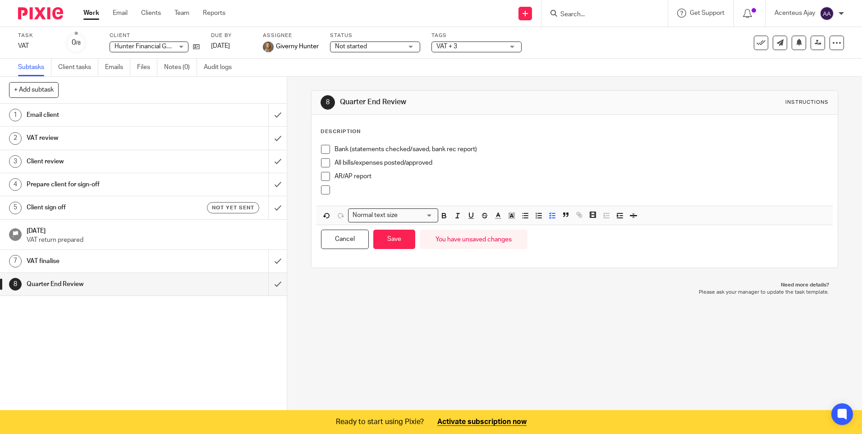
click at [347, 191] on p at bounding box center [580, 189] width 493 height 9
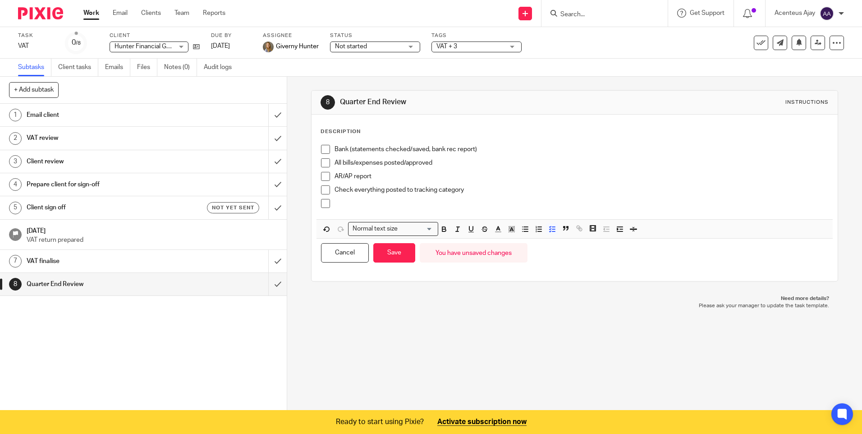
click at [358, 199] on p at bounding box center [580, 203] width 493 height 9
click at [397, 259] on button "Save" at bounding box center [394, 252] width 42 height 19
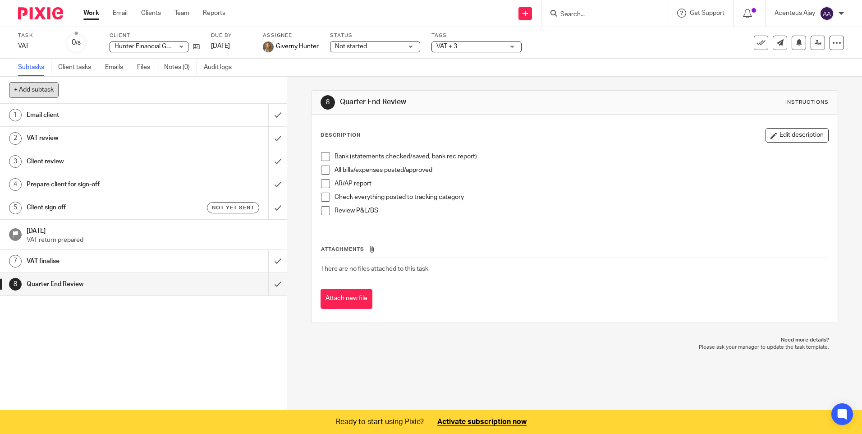
click at [40, 86] on button "+ Add subtask" at bounding box center [34, 89] width 50 height 15
click at [47, 130] on link "2 VAT review" at bounding box center [134, 138] width 268 height 23
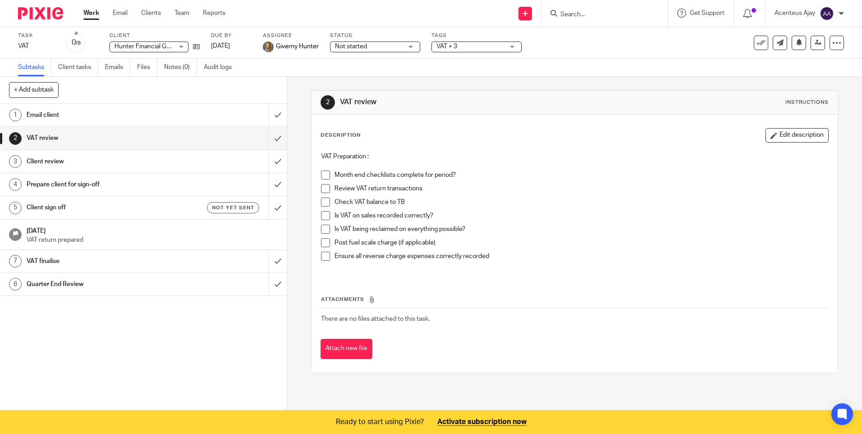
click at [47, 278] on h1 "Quarter End Review" at bounding box center [104, 284] width 155 height 14
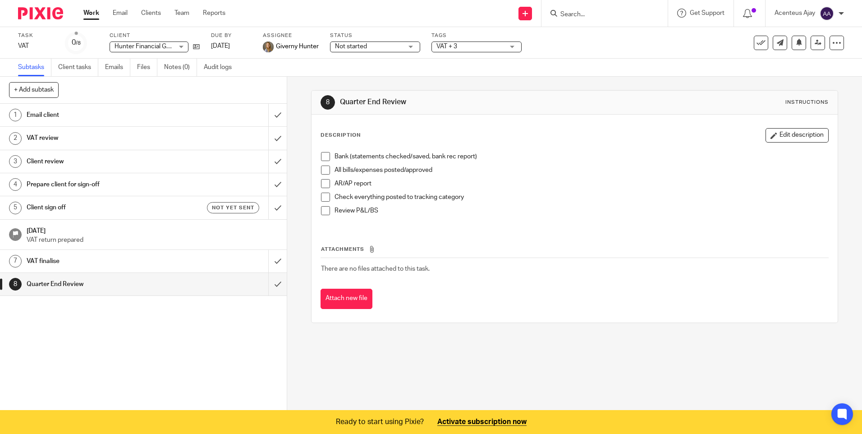
click at [43, 92] on button "+ Add subtask" at bounding box center [34, 89] width 50 height 15
type input "VAT Review"
click at [253, 90] on p "+ Add" at bounding box center [265, 89] width 26 height 15
click at [64, 311] on h1 "VAT Review" at bounding box center [104, 307] width 155 height 14
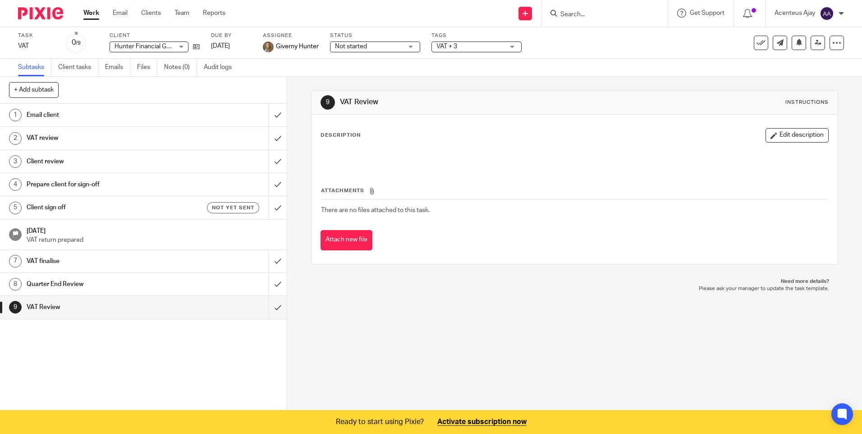
drag, startPoint x: 785, startPoint y: 134, endPoint x: 589, endPoint y: 155, distance: 197.2
click at [784, 133] on button "Edit description" at bounding box center [796, 135] width 63 height 14
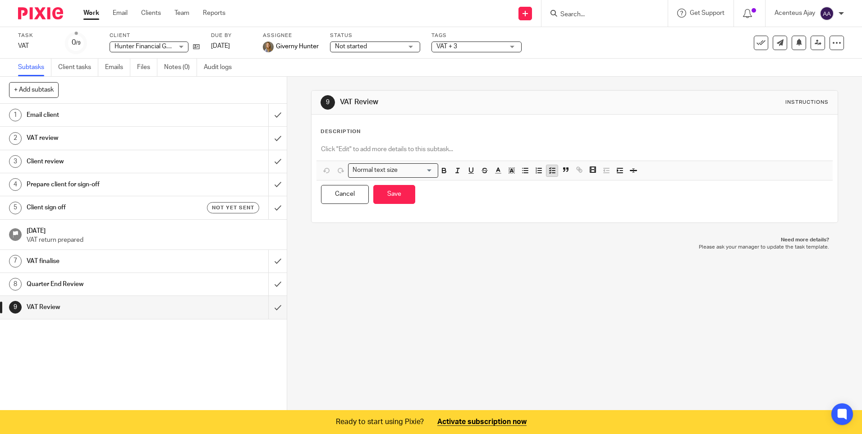
click at [552, 172] on icon "button" at bounding box center [552, 170] width 8 height 8
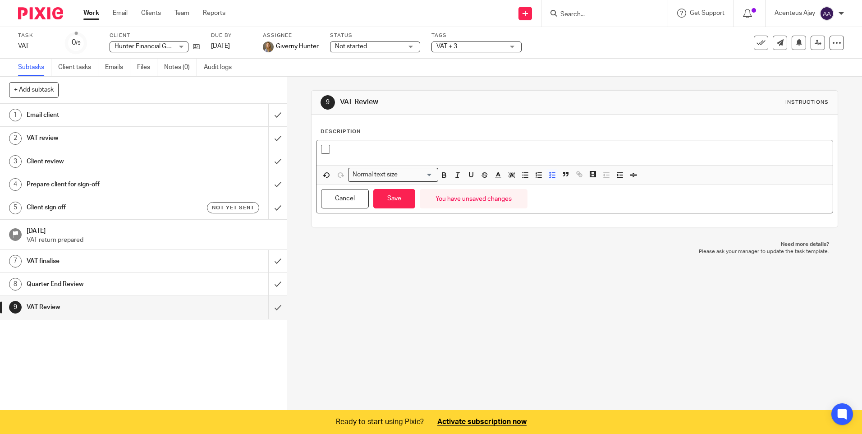
click at [429, 152] on p at bounding box center [580, 149] width 493 height 9
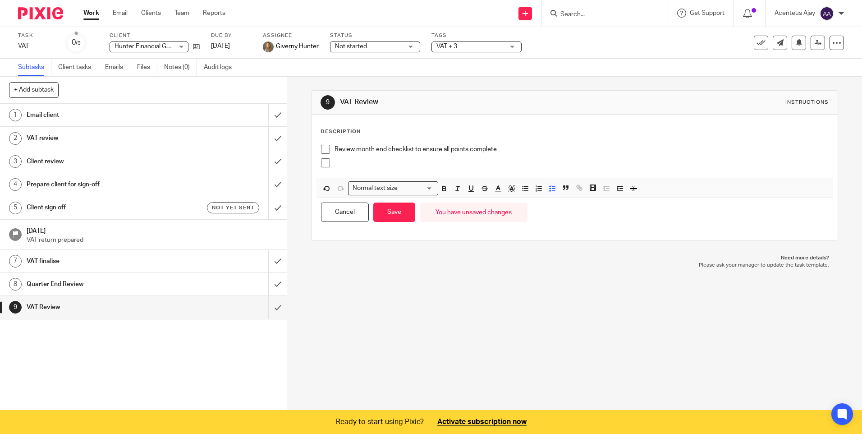
click at [343, 167] on p at bounding box center [580, 162] width 493 height 9
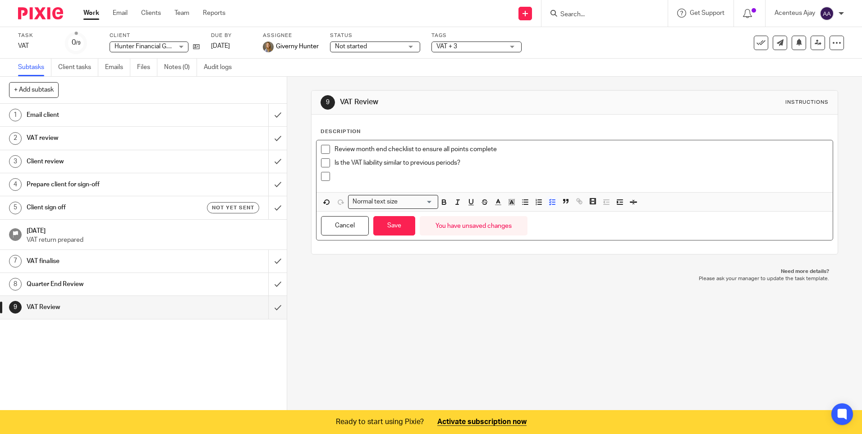
click at [362, 183] on div at bounding box center [580, 179] width 493 height 14
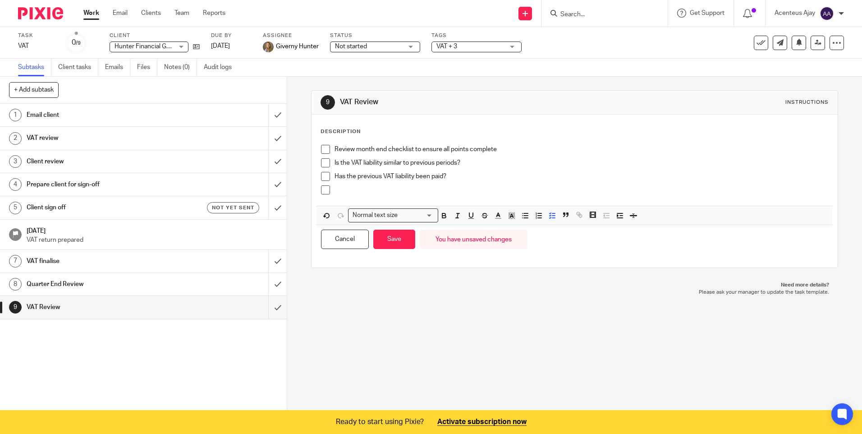
click at [345, 197] on div at bounding box center [580, 192] width 493 height 14
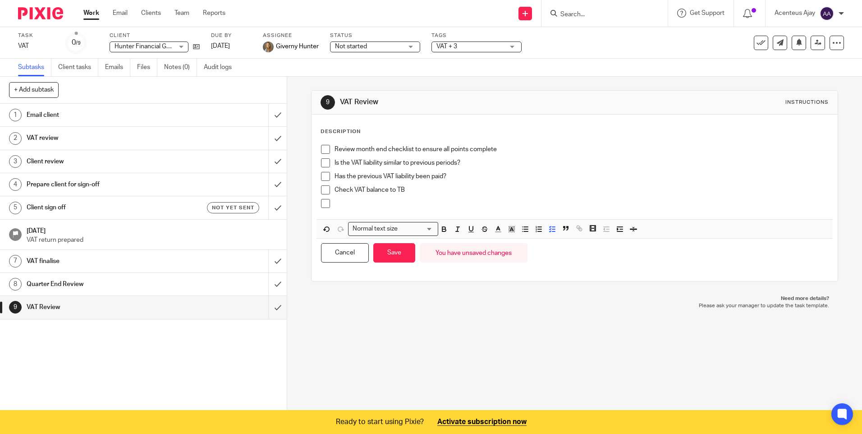
click at [343, 205] on p at bounding box center [580, 203] width 493 height 9
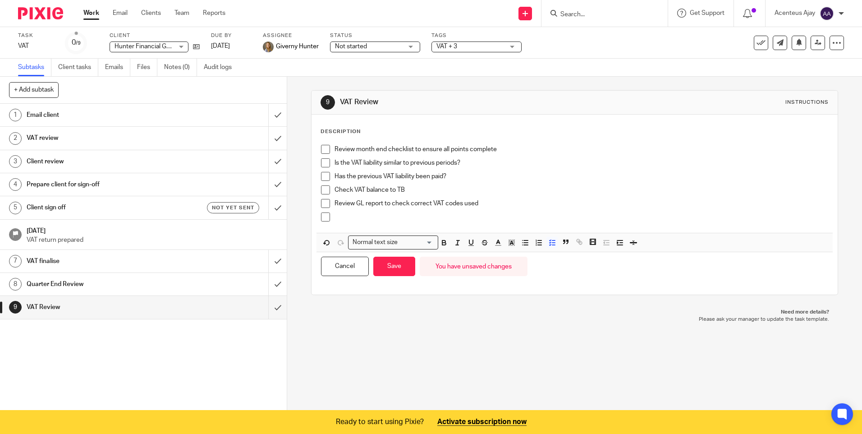
click at [360, 220] on p at bounding box center [580, 216] width 493 height 9
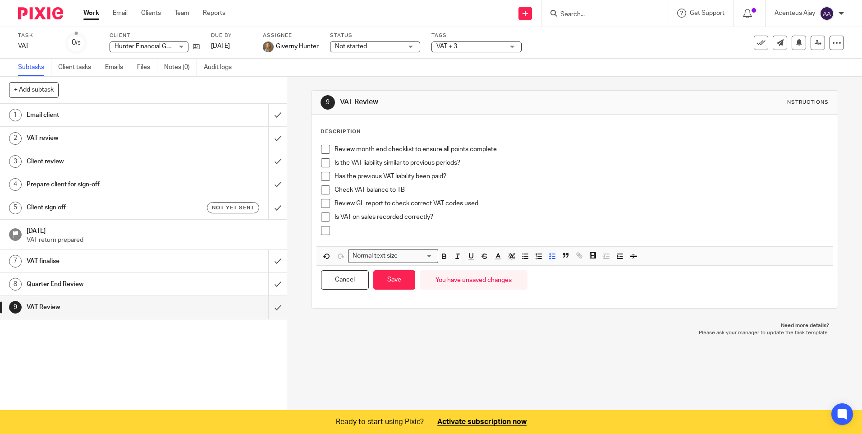
click at [355, 234] on p at bounding box center [580, 230] width 493 height 9
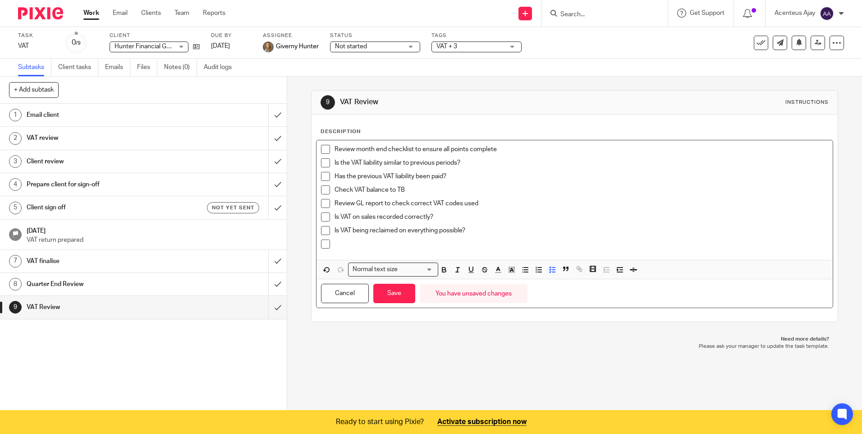
click at [340, 247] on p at bounding box center [580, 243] width 493 height 9
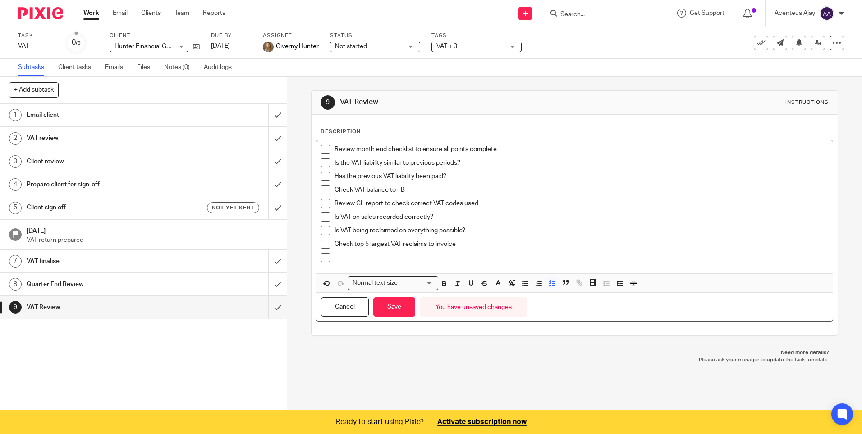
click at [376, 265] on div at bounding box center [580, 260] width 493 height 14
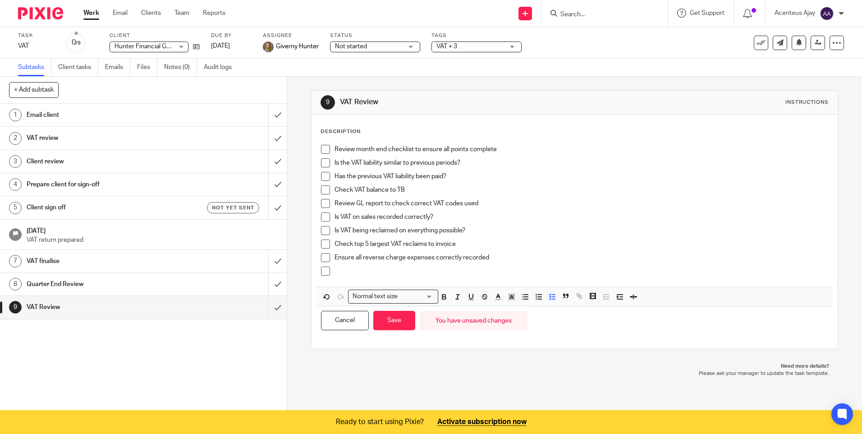
click at [357, 277] on div at bounding box center [580, 273] width 493 height 14
click at [394, 320] on button "Save" at bounding box center [394, 320] width 42 height 19
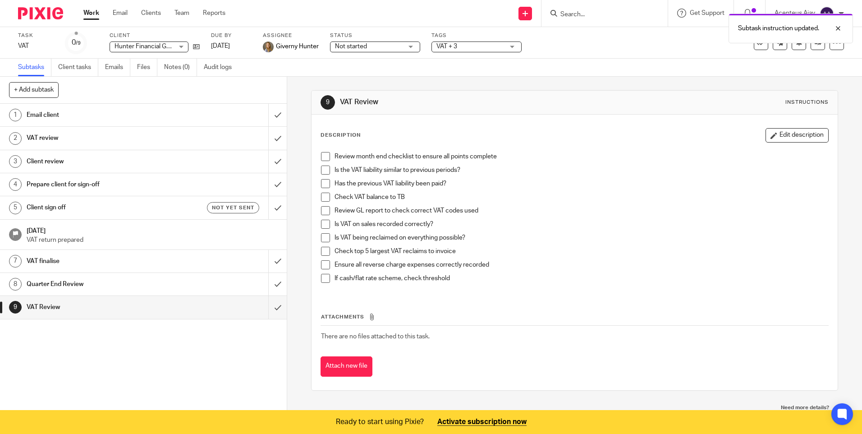
click at [61, 261] on h1 "VAT finalise" at bounding box center [104, 261] width 155 height 14
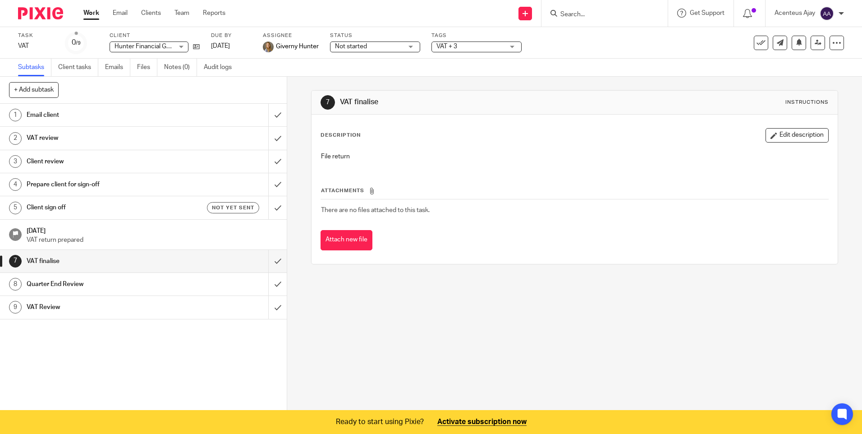
drag, startPoint x: 792, startPoint y: 134, endPoint x: 673, endPoint y: 157, distance: 121.2
click at [791, 135] on button "Edit description" at bounding box center [796, 135] width 63 height 14
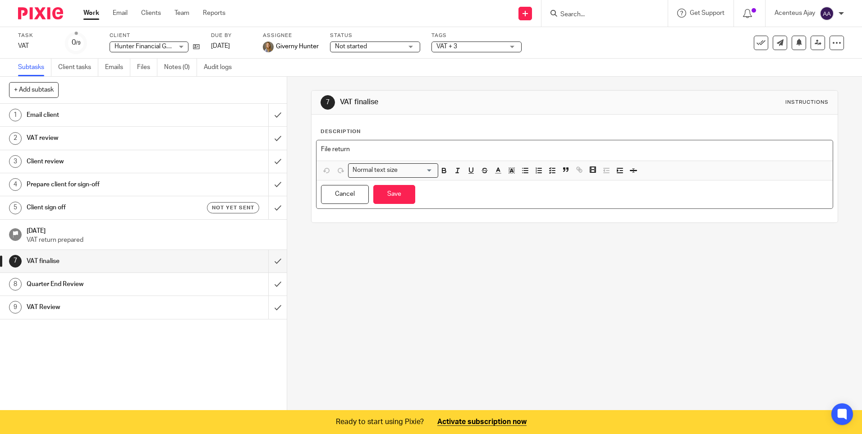
click at [321, 149] on p "File return" at bounding box center [574, 149] width 507 height 9
click at [550, 174] on icon "button" at bounding box center [552, 170] width 8 height 8
click at [549, 171] on icon "button" at bounding box center [552, 170] width 8 height 8
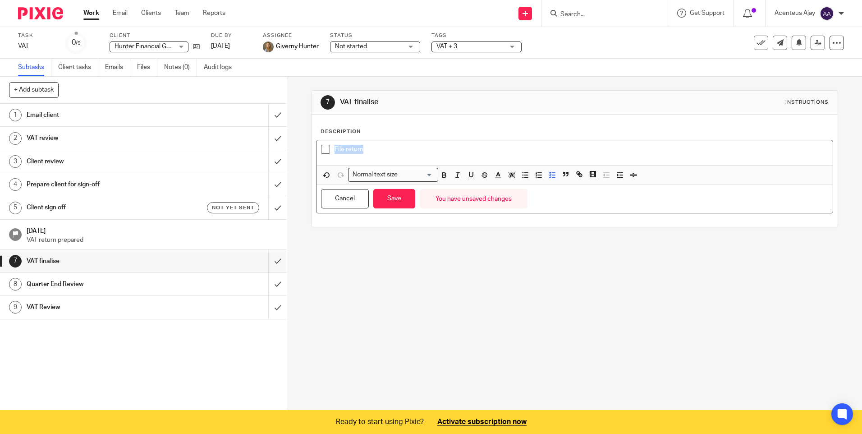
drag, startPoint x: 366, startPoint y: 147, endPoint x: 332, endPoint y: 150, distance: 33.9
click at [334, 150] on p "File return" at bounding box center [580, 149] width 493 height 9
click at [374, 152] on p "Final Review" at bounding box center [580, 149] width 493 height 9
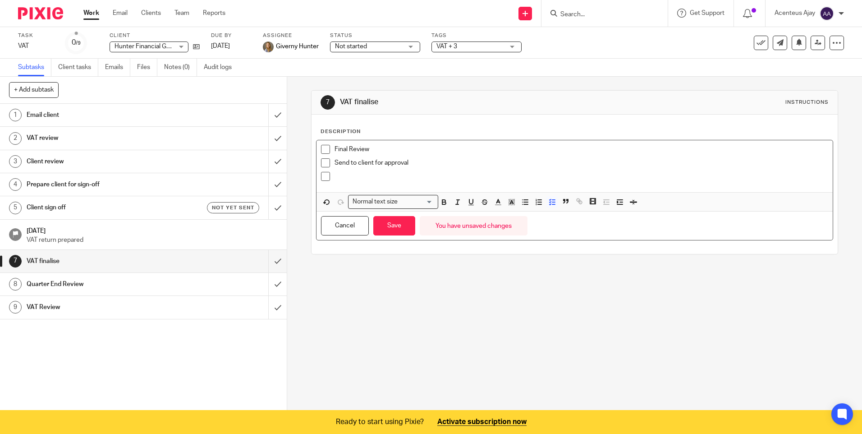
click at [341, 176] on p at bounding box center [580, 176] width 493 height 9
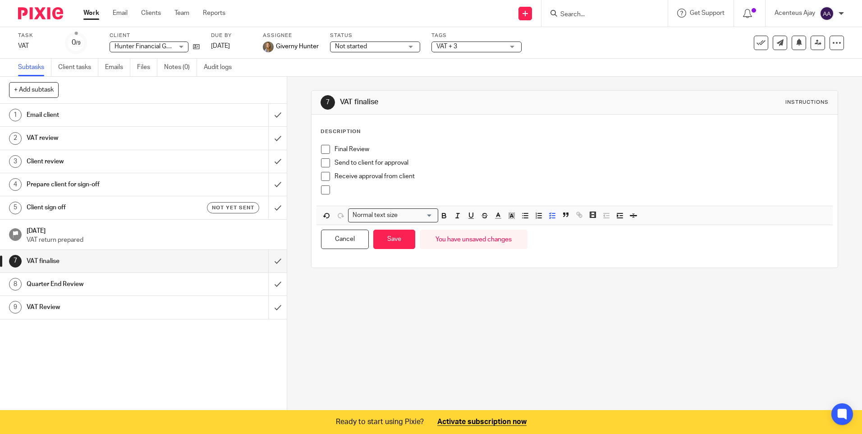
click at [334, 188] on p at bounding box center [580, 189] width 493 height 9
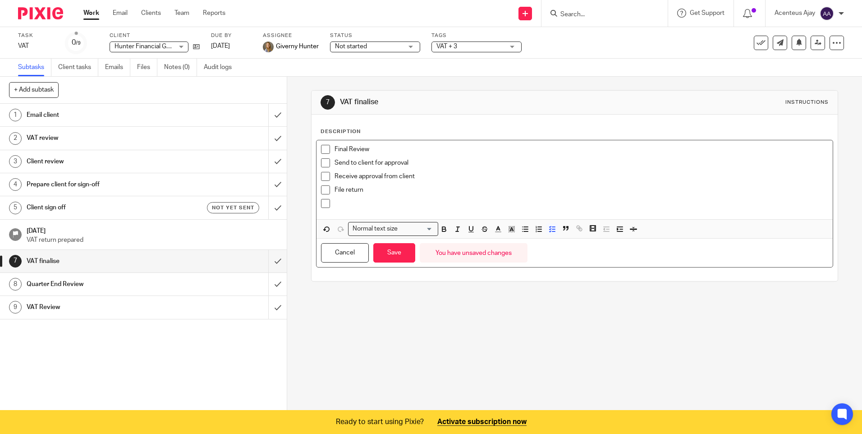
click at [351, 205] on p at bounding box center [580, 203] width 493 height 9
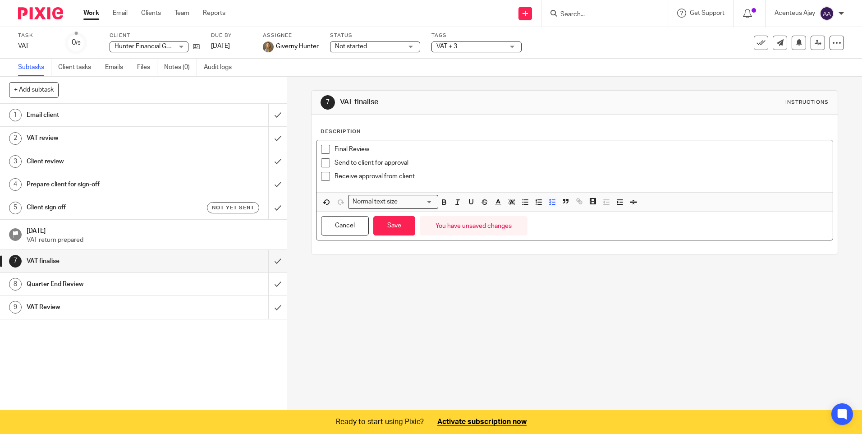
click at [442, 175] on p "Receive approval from client" at bounding box center [580, 176] width 493 height 9
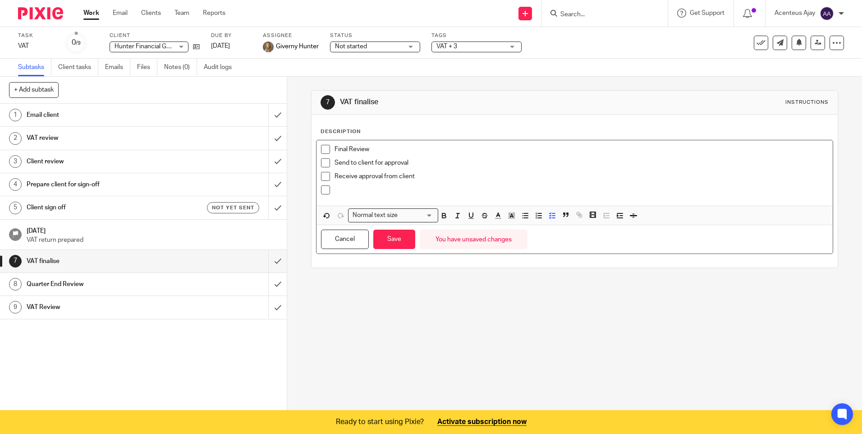
click at [345, 191] on p at bounding box center [580, 189] width 493 height 9
click at [348, 192] on p at bounding box center [580, 189] width 493 height 9
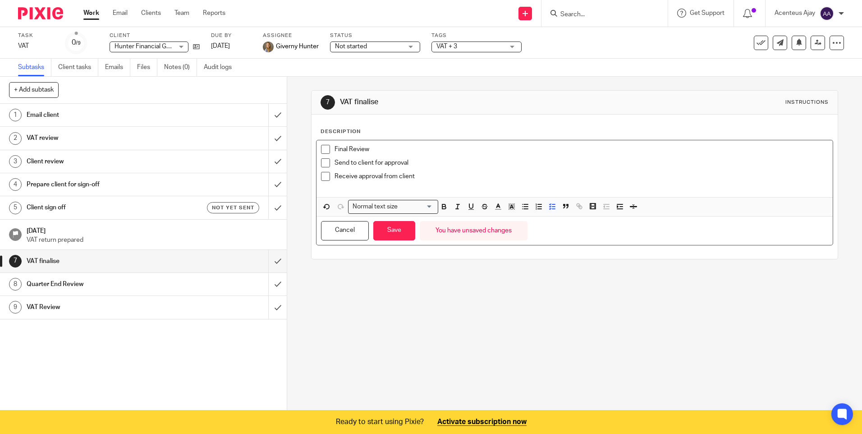
click at [427, 174] on p "Receive approval from client" at bounding box center [580, 176] width 493 height 9
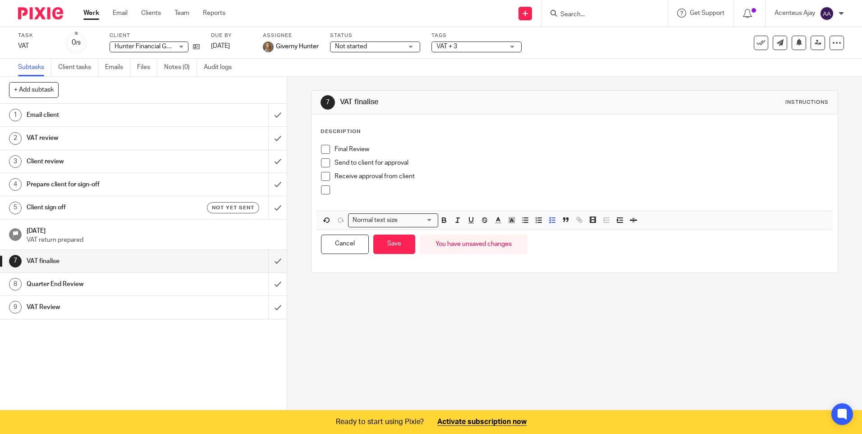
click at [344, 192] on p at bounding box center [580, 189] width 493 height 9
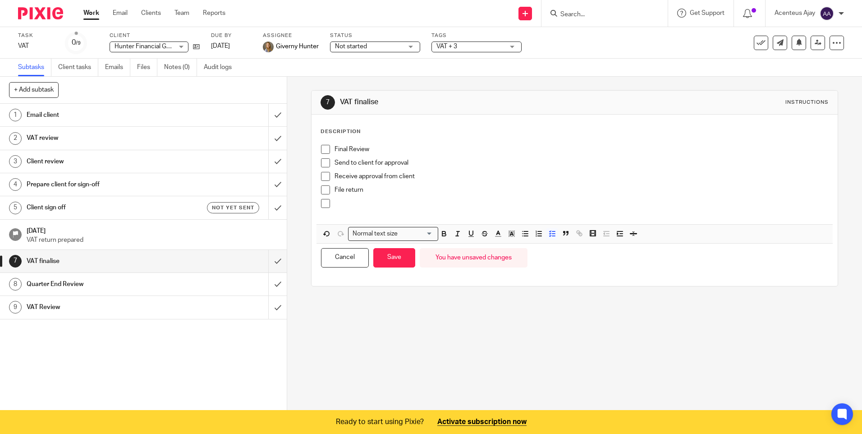
click at [392, 209] on p at bounding box center [580, 212] width 493 height 9
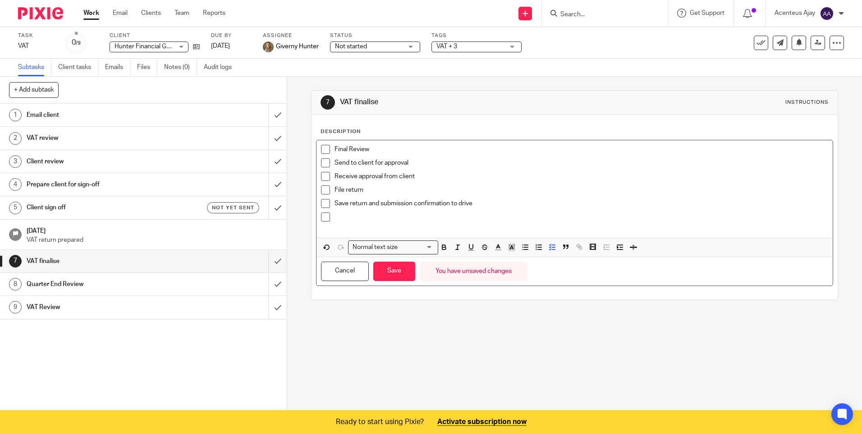
click at [380, 212] on p at bounding box center [580, 216] width 493 height 9
click at [371, 218] on p at bounding box center [580, 216] width 493 height 9
click at [393, 275] on button "Save" at bounding box center [394, 270] width 42 height 19
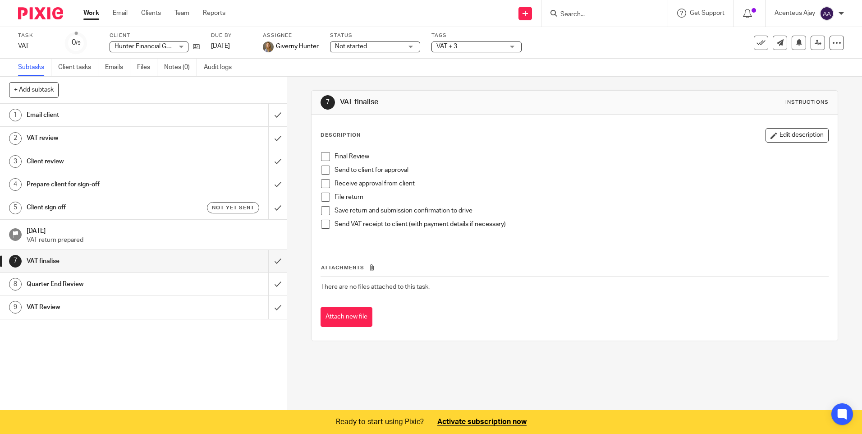
click at [64, 285] on h1 "Quarter End Review" at bounding box center [104, 284] width 155 height 14
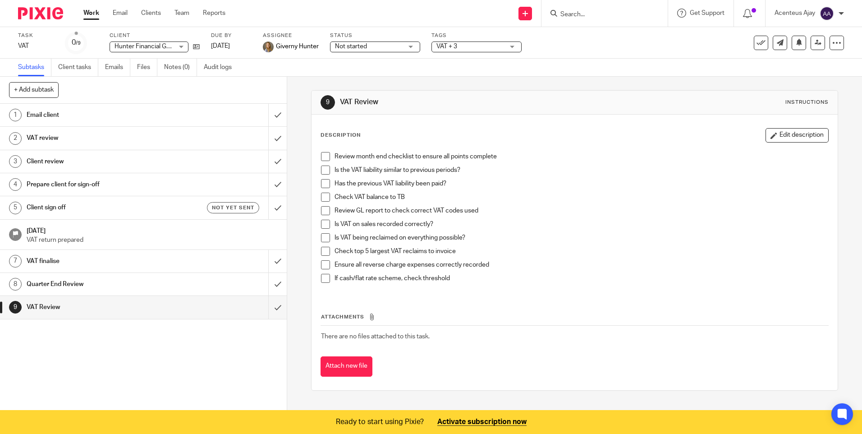
click at [55, 261] on h1 "VAT finalise" at bounding box center [104, 261] width 155 height 14
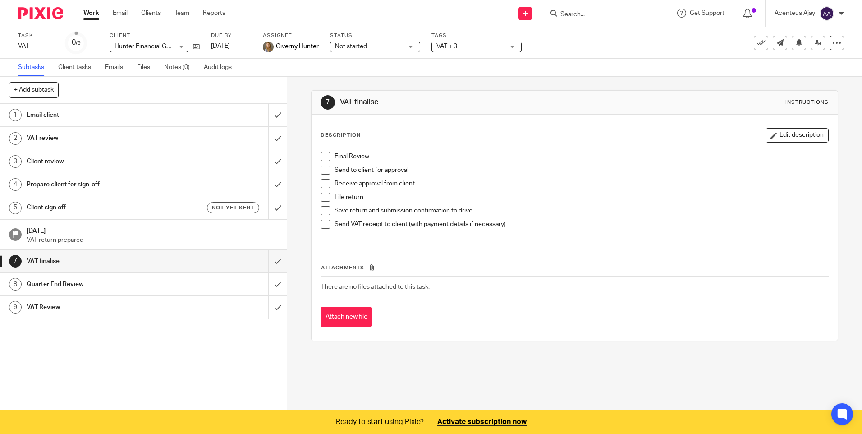
click at [65, 166] on h1 "Client review" at bounding box center [104, 162] width 155 height 14
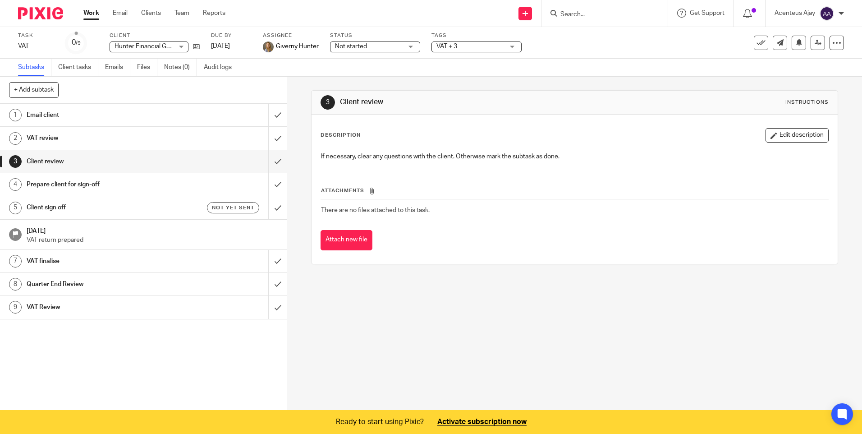
click at [62, 186] on h1 "Prepare client for sign-off" at bounding box center [104, 185] width 155 height 14
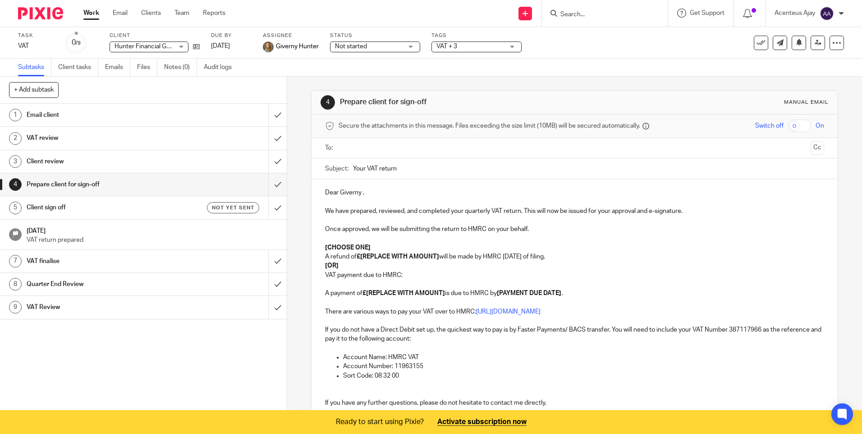
click at [56, 274] on link "8 Quarter End Review" at bounding box center [134, 284] width 268 height 23
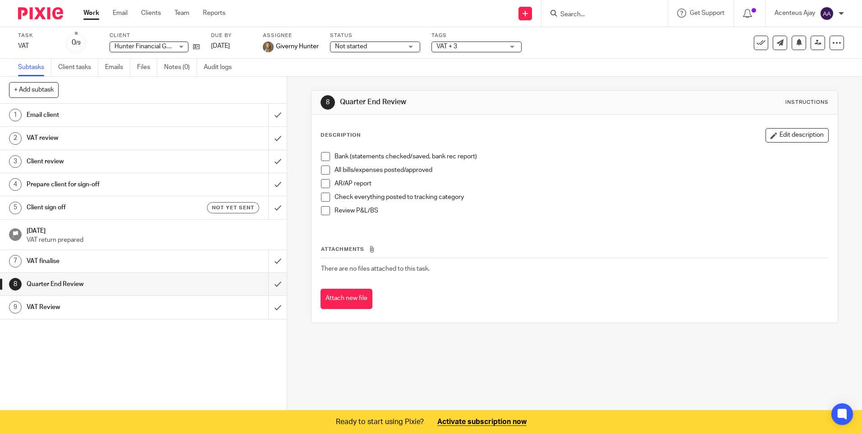
click at [44, 309] on h1 "VAT Review" at bounding box center [104, 307] width 155 height 14
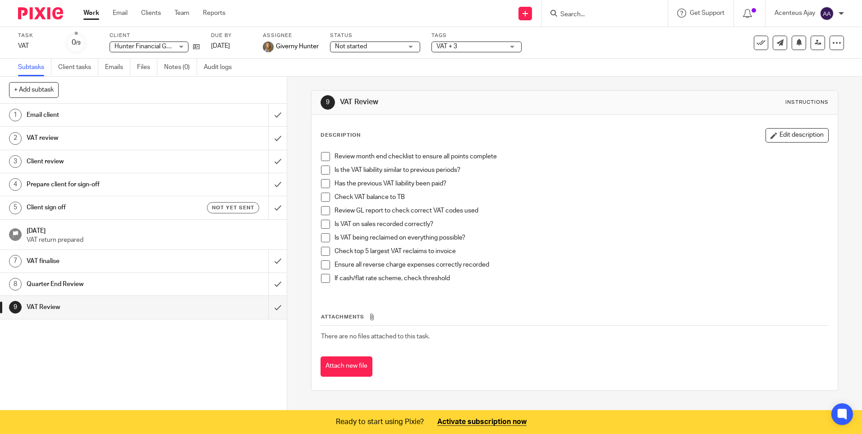
click at [366, 106] on h1 "VAT Review" at bounding box center [467, 101] width 254 height 9
click at [59, 262] on h1 "VAT finalise" at bounding box center [104, 261] width 155 height 14
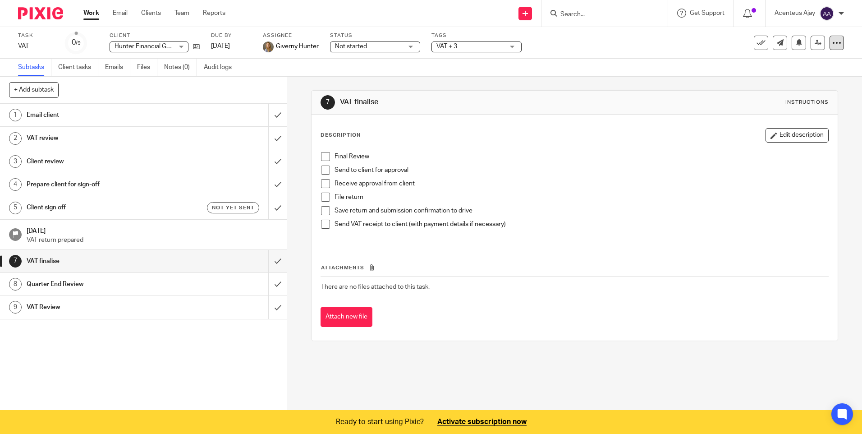
click at [832, 43] on icon at bounding box center [836, 42] width 9 height 9
click at [820, 79] on link "Advanced task editor" at bounding box center [802, 79] width 60 height 6
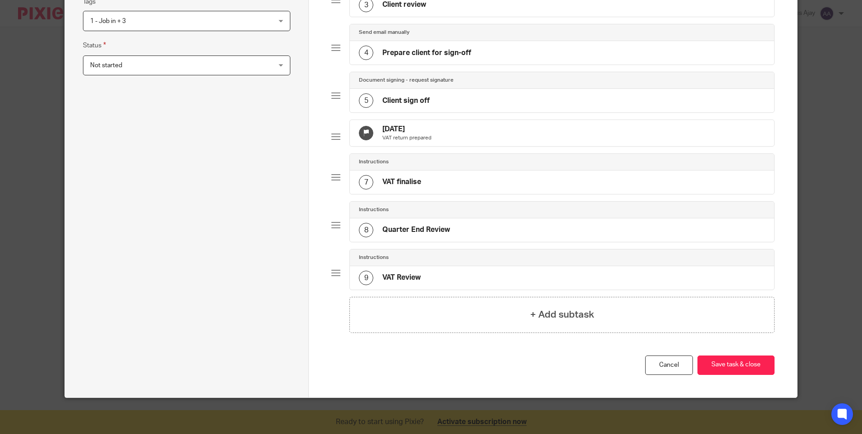
scroll to position [232, 0]
click at [740, 368] on button "Save task & close" at bounding box center [735, 364] width 77 height 19
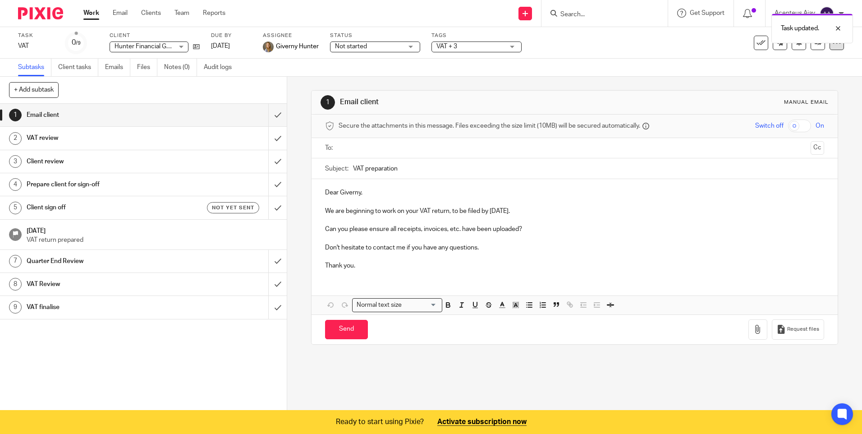
click at [832, 46] on icon at bounding box center [836, 42] width 9 height 9
